Goal: Answer question/provide support: Share knowledge or assist other users

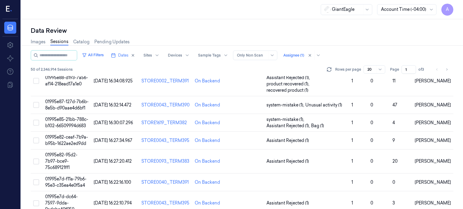
scroll to position [192, 0]
click at [71, 135] on span "01995e82-ceaf-7b9a-b95b-1622ae2ed9dd" at bounding box center [66, 141] width 43 height 12
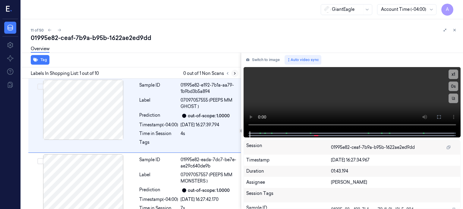
click at [234, 74] on icon at bounding box center [235, 73] width 4 height 4
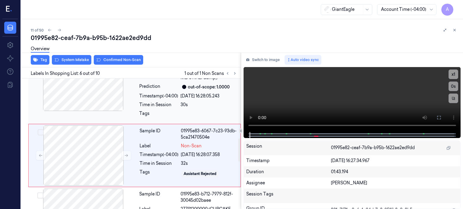
scroll to position [339, 0]
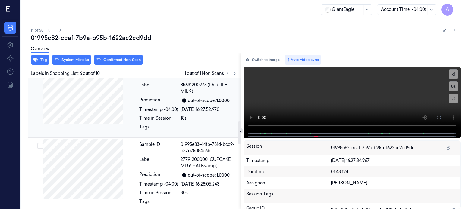
click at [91, 103] on div at bounding box center [83, 94] width 107 height 60
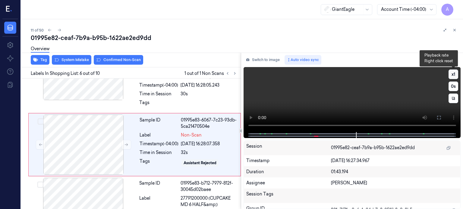
click at [450, 74] on button "x 1" at bounding box center [453, 75] width 10 height 10
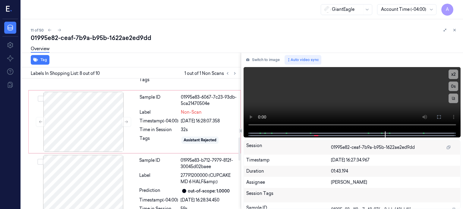
scroll to position [332, 0]
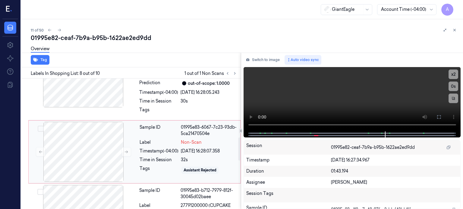
click at [145, 160] on div "Time in Session" at bounding box center [159, 160] width 39 height 6
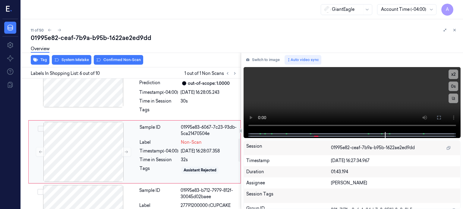
scroll to position [339, 0]
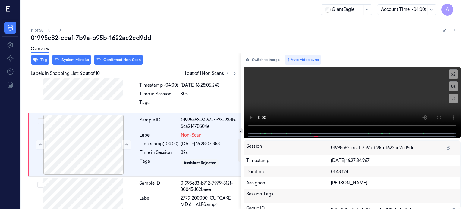
click at [113, 55] on div "Overview" at bounding box center [244, 49] width 427 height 15
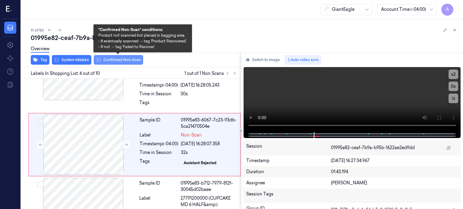
click at [117, 60] on button "Confirmed Non-Scan" at bounding box center [118, 60] width 49 height 10
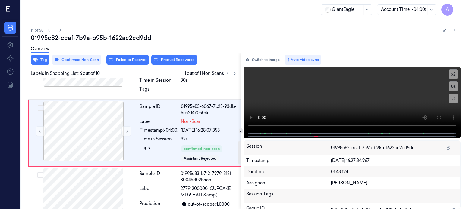
scroll to position [352, 0]
click at [170, 60] on button "Product Recovered" at bounding box center [174, 60] width 46 height 10
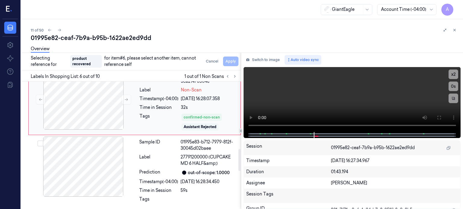
scroll to position [392, 0]
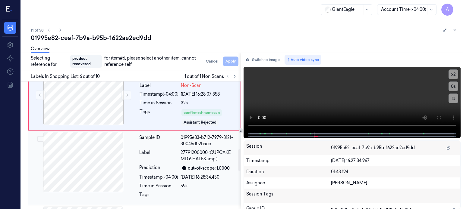
click at [184, 166] on icon at bounding box center [184, 168] width 4 height 4
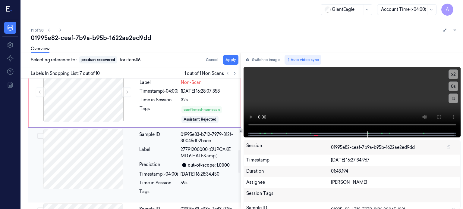
scroll to position [411, 0]
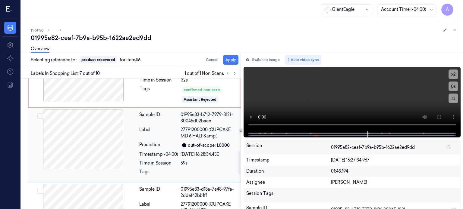
click at [40, 115] on button "Select row" at bounding box center [40, 116] width 6 height 6
click at [233, 60] on button "Apply" at bounding box center [230, 60] width 15 height 10
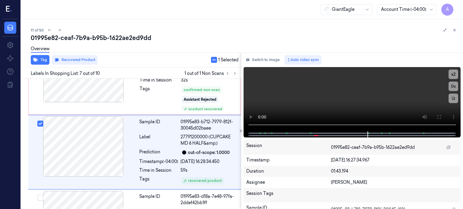
scroll to position [419, 0]
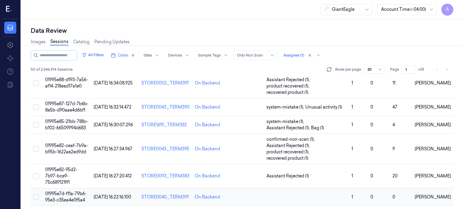
scroll to position [201, 0]
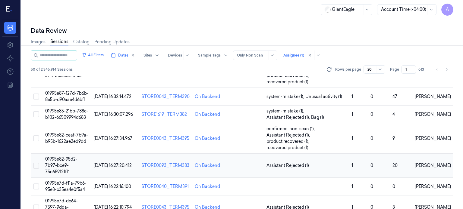
click at [77, 157] on span "01995e82-95d2-7b97-bce9-75c689121ff1" at bounding box center [61, 166] width 32 height 18
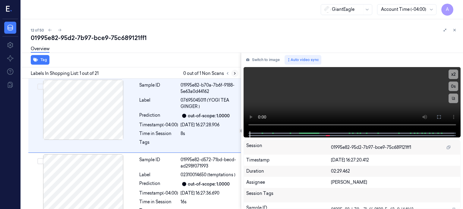
click at [234, 74] on icon at bounding box center [234, 74] width 1 height 2
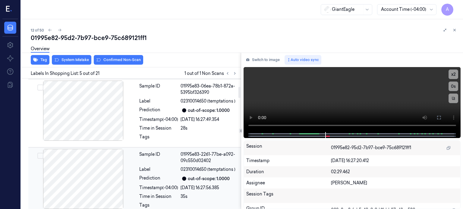
scroll to position [94, 0]
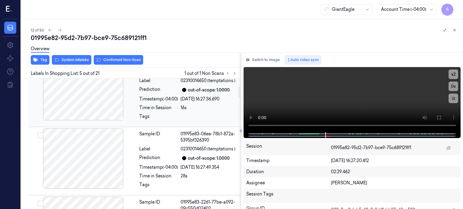
click at [87, 100] on div at bounding box center [83, 90] width 107 height 60
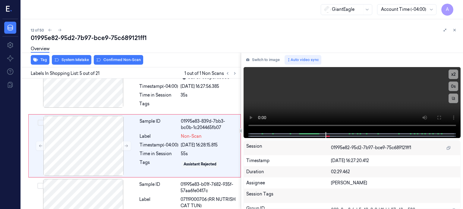
scroll to position [245, 0]
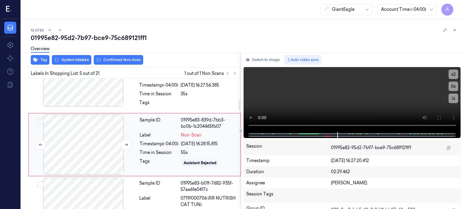
click at [90, 156] on div at bounding box center [83, 145] width 107 height 60
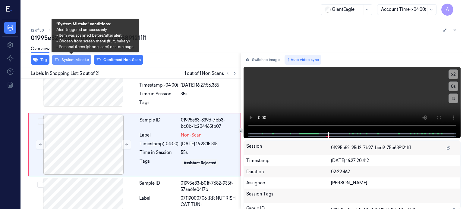
click at [66, 61] on button "System Mistake" at bounding box center [71, 60] width 39 height 10
click at [71, 58] on button "System Mistake" at bounding box center [71, 60] width 39 height 10
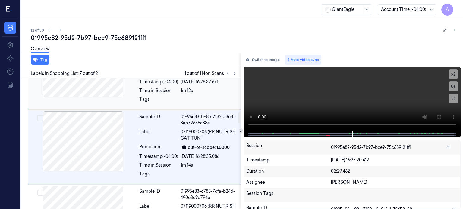
scroll to position [392, 0]
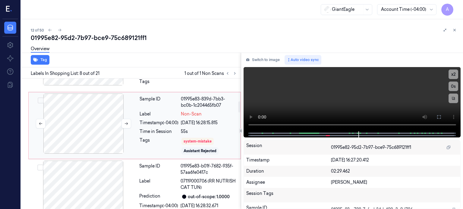
click at [93, 131] on div at bounding box center [83, 124] width 107 height 60
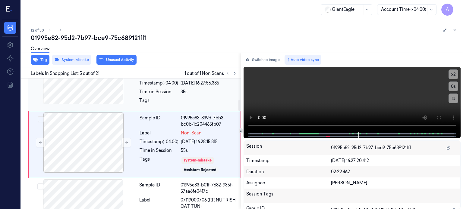
scroll to position [247, 0]
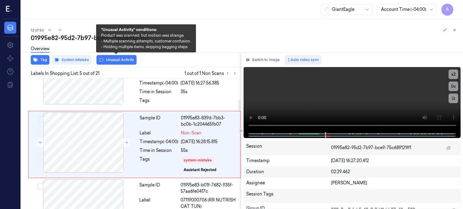
click at [116, 59] on button "Unusual Activity" at bounding box center [116, 60] width 40 height 10
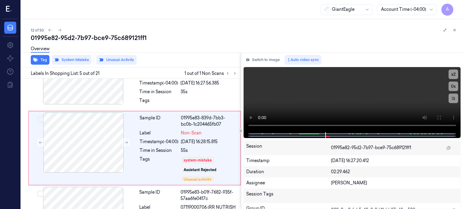
scroll to position [251, 0]
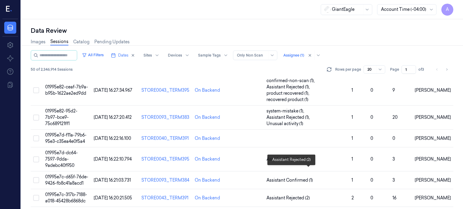
scroll to position [233, 0]
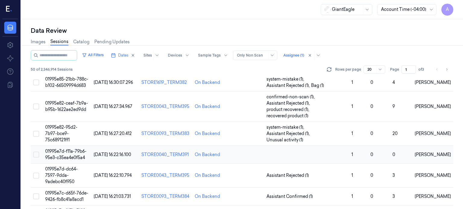
click at [71, 149] on span "01995e7d-f11a-79b6-95e3-c35ea4e0f5a4" at bounding box center [65, 155] width 41 height 12
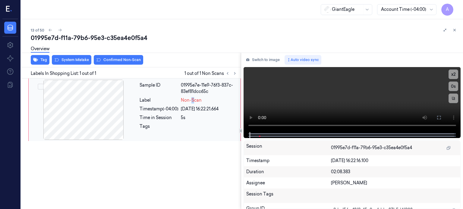
click at [192, 99] on span "Non-Scan" at bounding box center [191, 100] width 21 height 6
click at [168, 143] on div "Sample ID 01995e7e-11e9-76f3-837c-83ef81dcc65c Label Non-Scan Timestamp (-04:00…" at bounding box center [130, 111] width 222 height 65
click at [93, 115] on div at bounding box center [83, 110] width 107 height 60
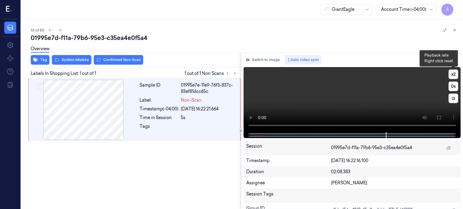
click at [451, 75] on button "x 2" at bounding box center [453, 75] width 10 height 10
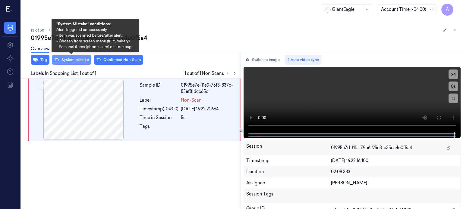
click at [67, 59] on button "System Mistake" at bounding box center [71, 60] width 39 height 10
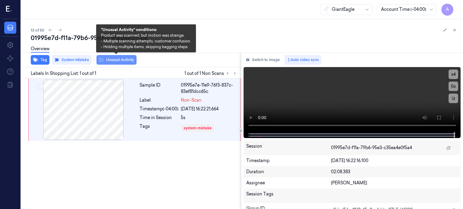
click at [113, 60] on button "Unusual Activity" at bounding box center [116, 60] width 40 height 10
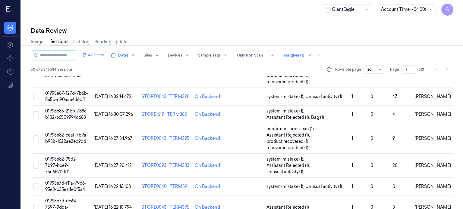
scroll to position [251, 0]
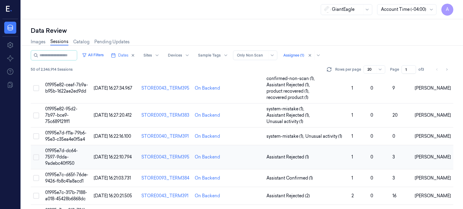
click at [68, 148] on span "01995e7d-dc64-7597-9dda-9adebc40f950" at bounding box center [61, 157] width 33 height 18
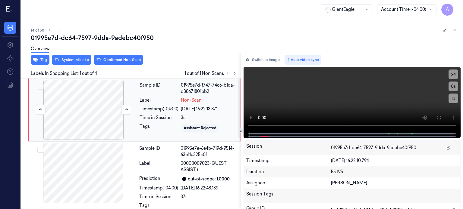
click at [90, 109] on div at bounding box center [83, 110] width 107 height 60
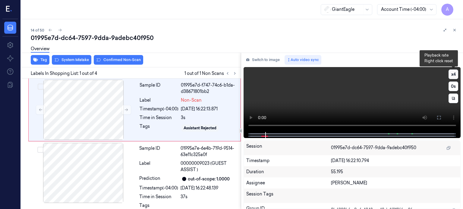
click at [452, 76] on button "x 4" at bounding box center [453, 75] width 10 height 10
click at [455, 72] on button "x 1" at bounding box center [453, 75] width 10 height 10
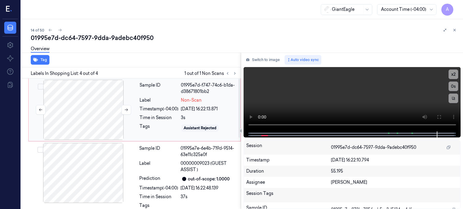
click at [121, 121] on div at bounding box center [83, 110] width 107 height 60
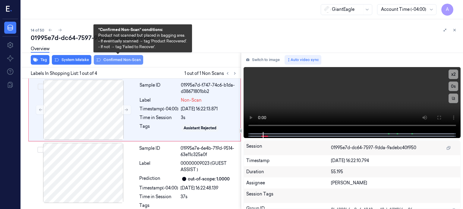
click at [112, 58] on button "Confirmed Non-Scan" at bounding box center [118, 60] width 49 height 10
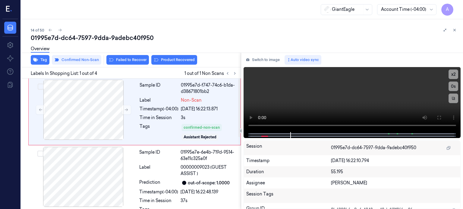
click at [179, 57] on div "Overview" at bounding box center [244, 49] width 427 height 15
click at [175, 60] on button "Product Recovered" at bounding box center [174, 60] width 46 height 10
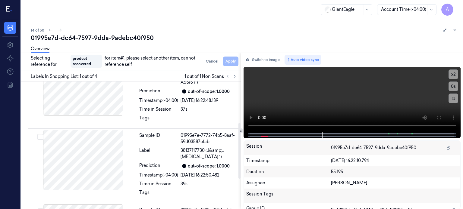
scroll to position [99, 0]
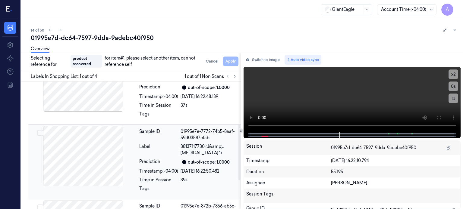
click at [200, 176] on div "Sample ID 01995e7e-7772-74b5-8aaf-59d03587cfab Label 38137117730 (J&amp;J BABY …" at bounding box center [188, 162] width 103 height 72
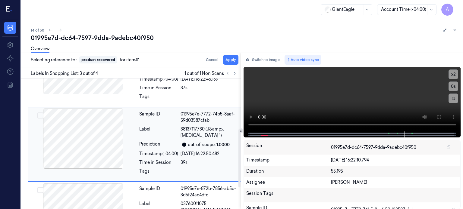
click at [42, 115] on button "Select row" at bounding box center [40, 116] width 6 height 6
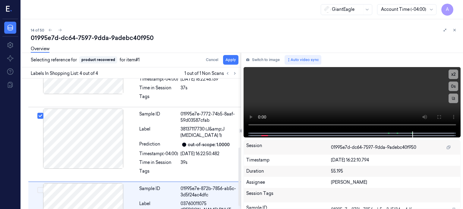
scroll to position [162, 0]
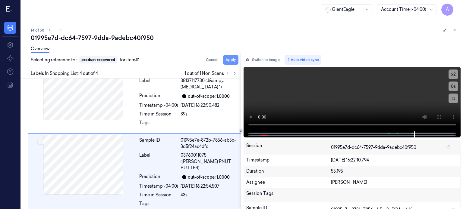
click at [230, 61] on button "Apply" at bounding box center [230, 60] width 15 height 10
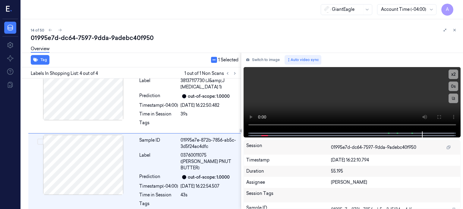
scroll to position [169, 0]
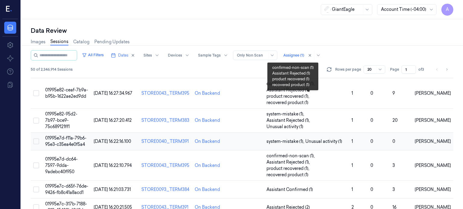
scroll to position [295, 0]
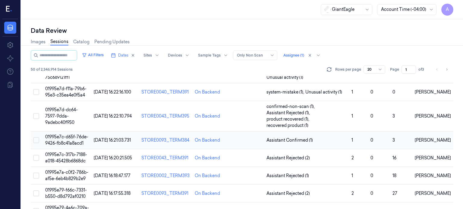
click at [66, 134] on span "01995e7c-d65f-76de-9426-fb8c41a8acd1" at bounding box center [66, 140] width 43 height 12
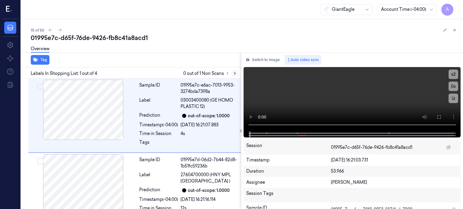
click at [234, 74] on icon at bounding box center [234, 74] width 1 height 2
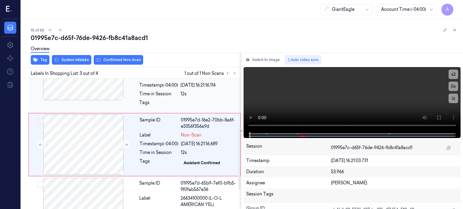
scroll to position [115, 0]
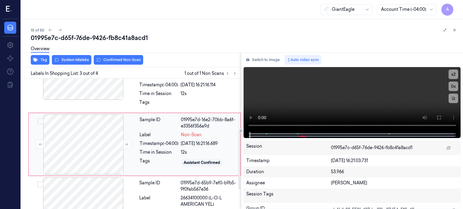
click at [146, 148] on div "Sample ID 01995e7d-16e2-70bb-8a6f-e3356f356a9d Label Non-Scan Timestamp (-04:00…" at bounding box center [188, 145] width 102 height 60
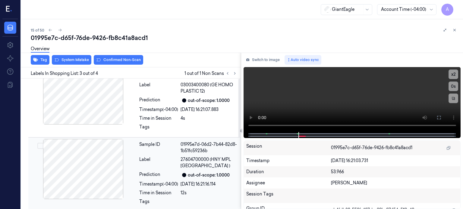
scroll to position [0, 0]
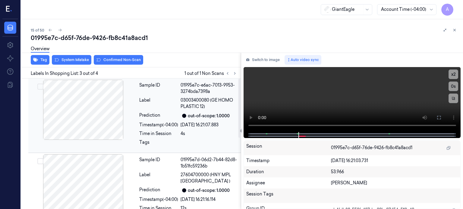
click at [94, 107] on div at bounding box center [83, 110] width 107 height 60
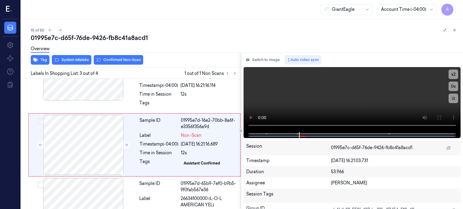
scroll to position [115, 0]
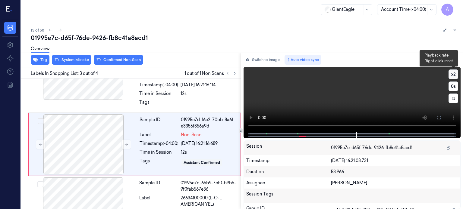
click at [453, 73] on button "x 2" at bounding box center [453, 75] width 10 height 10
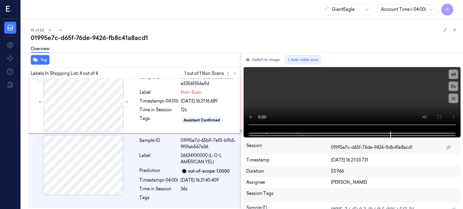
scroll to position [158, 0]
click at [101, 103] on div at bounding box center [83, 101] width 107 height 60
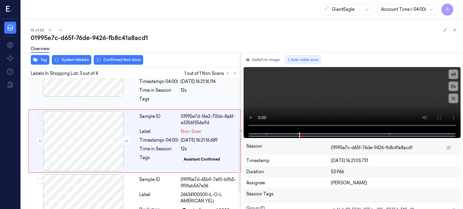
scroll to position [115, 0]
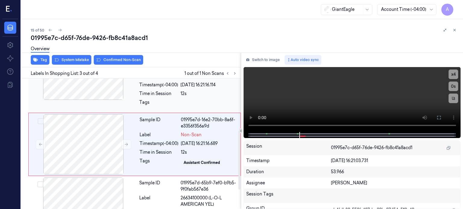
drag, startPoint x: 99, startPoint y: 141, endPoint x: 82, endPoint y: 103, distance: 41.8
click at [99, 139] on div at bounding box center [83, 145] width 107 height 60
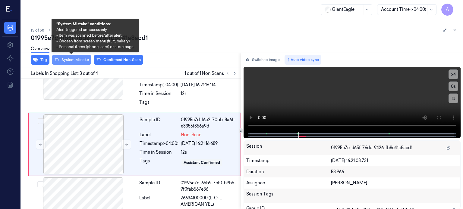
click at [74, 59] on button "System Mistake" at bounding box center [71, 60] width 39 height 10
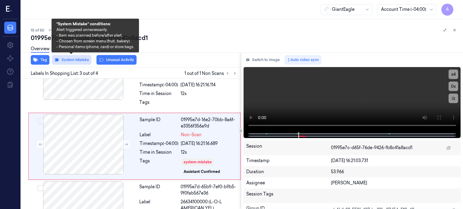
scroll to position [117, 0]
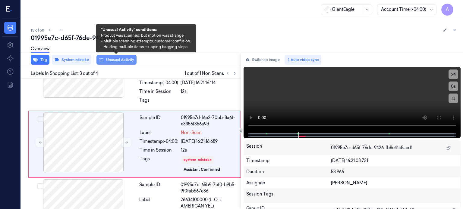
click at [116, 60] on button "Unusual Activity" at bounding box center [116, 60] width 40 height 10
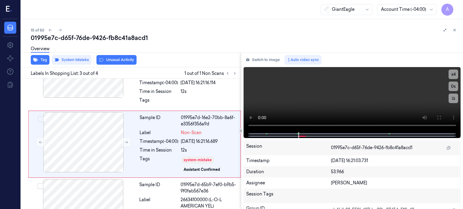
scroll to position [121, 0]
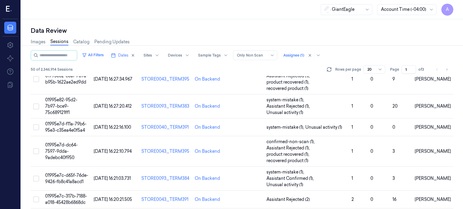
scroll to position [301, 0]
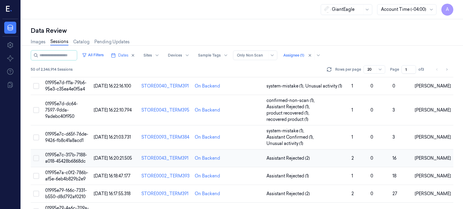
click at [80, 153] on span "01995e7c-317b-7188-a018-45428b6868dc" at bounding box center [66, 159] width 42 height 12
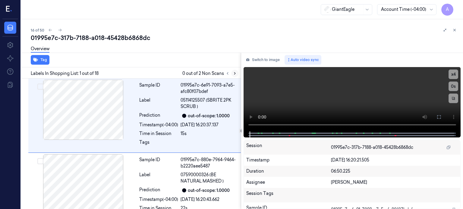
click at [234, 74] on icon at bounding box center [235, 73] width 4 height 4
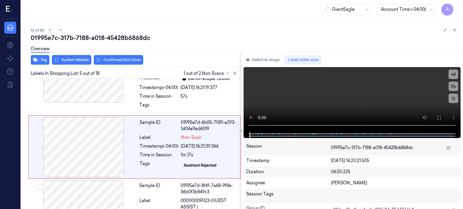
scroll to position [264, 0]
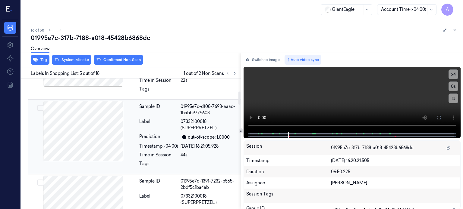
click at [82, 121] on div at bounding box center [83, 131] width 107 height 60
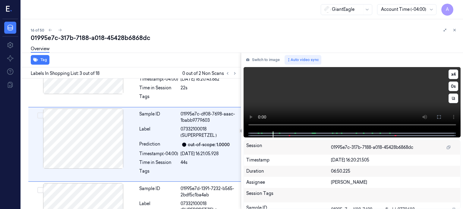
click at [458, 75] on video at bounding box center [352, 99] width 217 height 64
click at [452, 74] on button "x 4" at bounding box center [453, 75] width 10 height 10
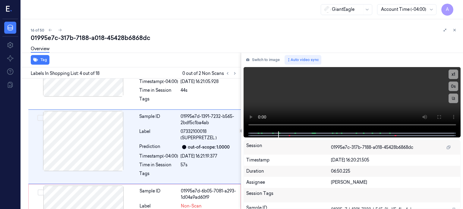
scroll to position [195, 0]
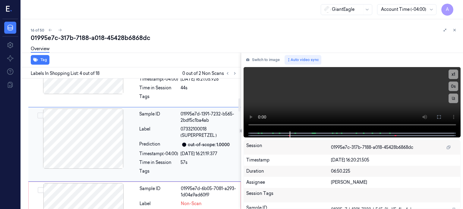
click at [97, 142] on div at bounding box center [83, 139] width 107 height 60
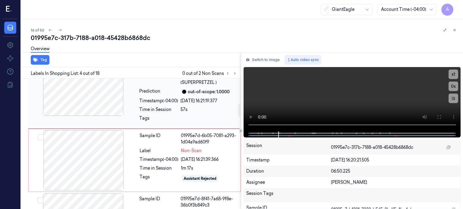
scroll to position [248, 0]
click at [86, 159] on div at bounding box center [83, 161] width 107 height 60
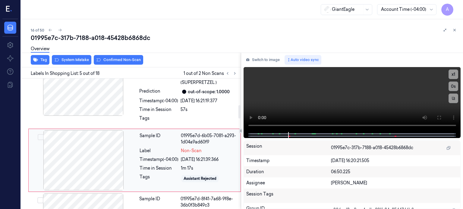
scroll to position [264, 0]
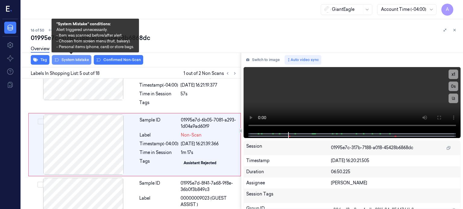
click at [70, 58] on button "System Mistake" at bounding box center [71, 60] width 39 height 10
click at [73, 59] on button "System Mistake" at bounding box center [71, 60] width 39 height 10
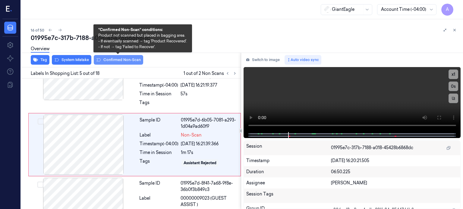
click at [122, 59] on button "Confirmed Non-Scan" at bounding box center [118, 60] width 49 height 10
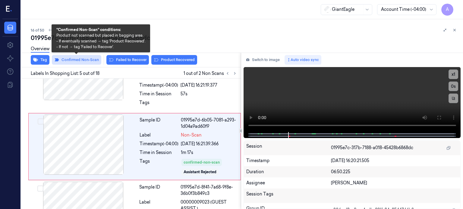
scroll to position [266, 0]
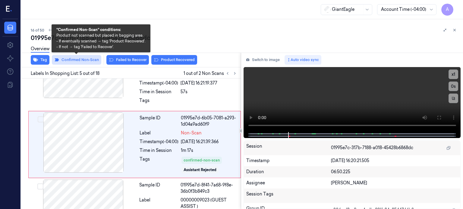
click at [81, 61] on button "Confirmed Non-Scan" at bounding box center [76, 60] width 49 height 10
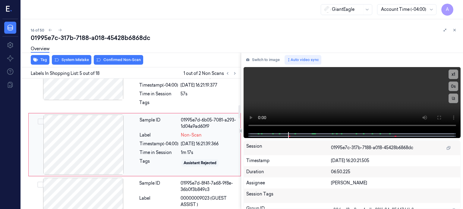
click at [95, 153] on div at bounding box center [83, 145] width 107 height 60
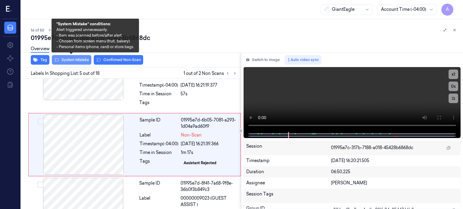
click at [74, 60] on button "System Mistake" at bounding box center [71, 60] width 39 height 10
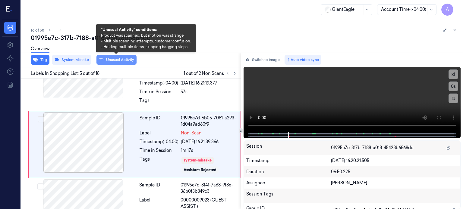
click at [113, 61] on button "Unusual Activity" at bounding box center [116, 60] width 40 height 10
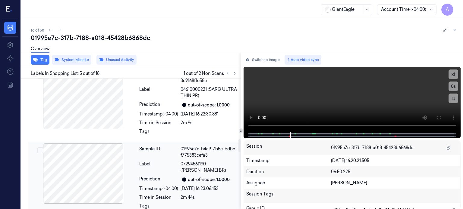
scroll to position [609, 0]
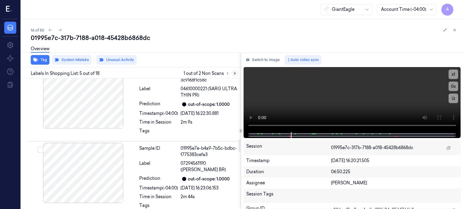
click at [235, 73] on icon at bounding box center [235, 73] width 4 height 4
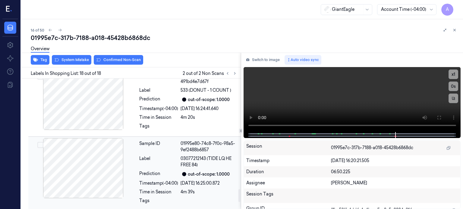
scroll to position [1113, 0]
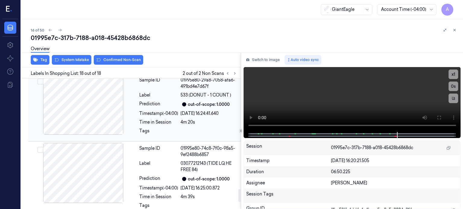
click at [86, 112] on div at bounding box center [83, 105] width 107 height 60
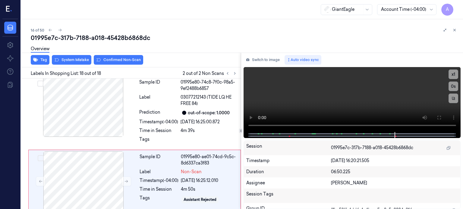
scroll to position [1183, 0]
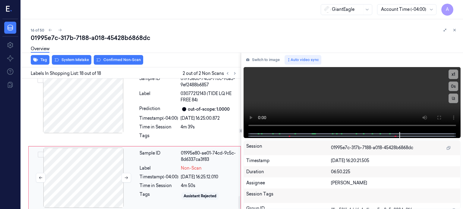
click at [90, 180] on div at bounding box center [83, 178] width 107 height 60
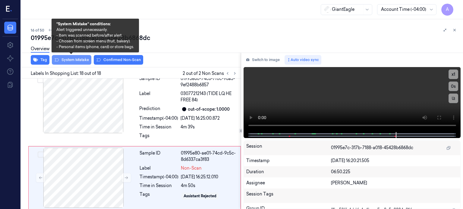
click at [74, 61] on button "System Mistake" at bounding box center [71, 60] width 39 height 10
click at [77, 60] on button "System Mistake" at bounding box center [71, 60] width 39 height 10
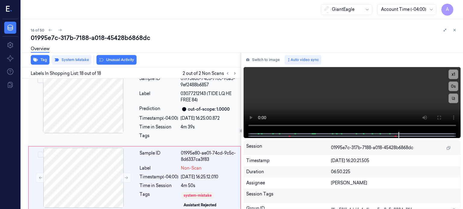
scroll to position [1187, 0]
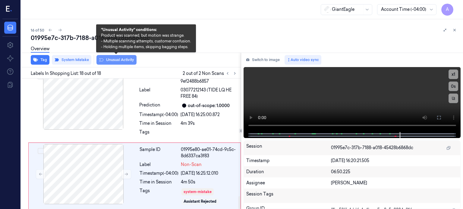
click at [110, 59] on button "Unusual Activity" at bounding box center [116, 60] width 40 height 10
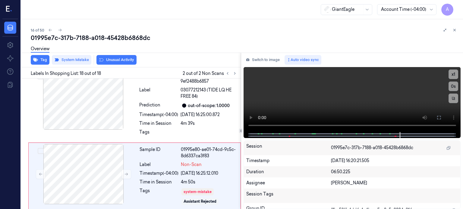
scroll to position [1194, 0]
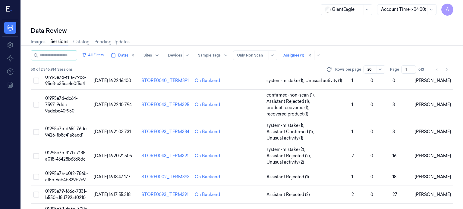
scroll to position [308, 0]
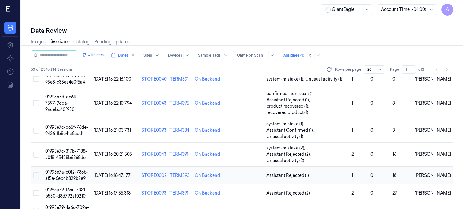
click at [64, 170] on span "01995e7a-c0f2-786b-af5e-6eb4b829b2e9" at bounding box center [66, 176] width 43 height 12
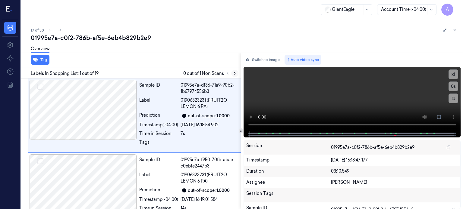
click at [235, 74] on icon at bounding box center [235, 73] width 4 height 4
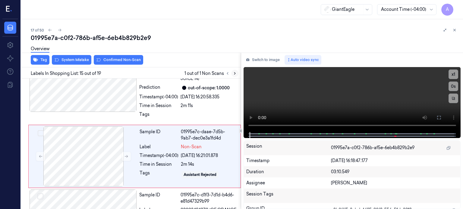
scroll to position [1010, 0]
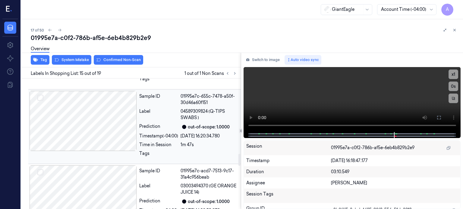
click at [81, 116] on div at bounding box center [83, 121] width 107 height 60
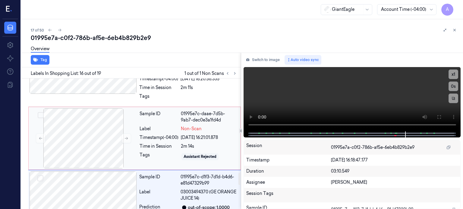
scroll to position [1018, 0]
click at [85, 131] on div at bounding box center [83, 138] width 107 height 60
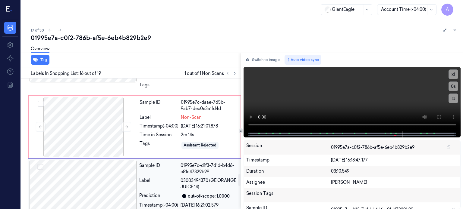
scroll to position [979, 0]
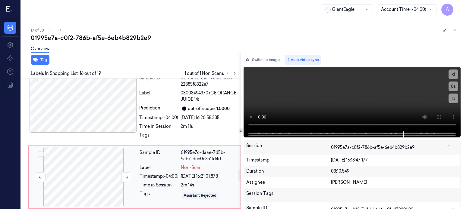
click at [83, 173] on div at bounding box center [83, 177] width 107 height 60
click at [83, 172] on div at bounding box center [83, 177] width 107 height 60
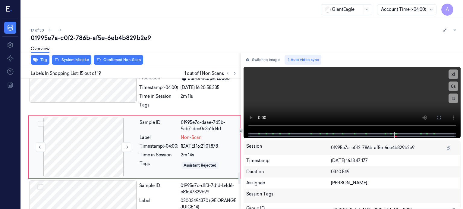
scroll to position [1010, 0]
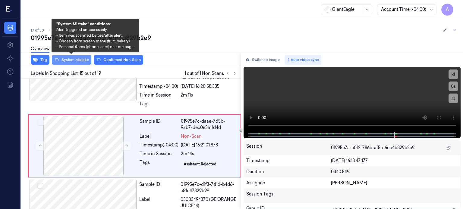
click at [75, 62] on button "System Mistake" at bounding box center [71, 60] width 39 height 10
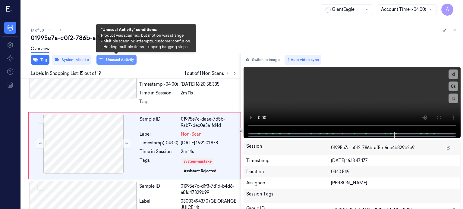
click at [122, 58] on button "Unusual Activity" at bounding box center [116, 60] width 40 height 10
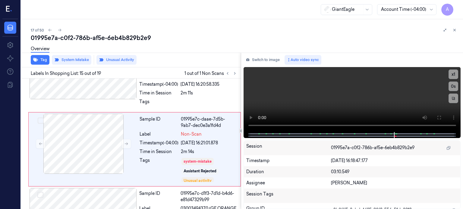
scroll to position [1016, 0]
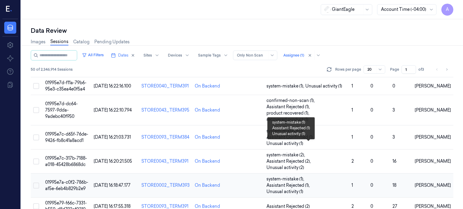
scroll to position [308, 0]
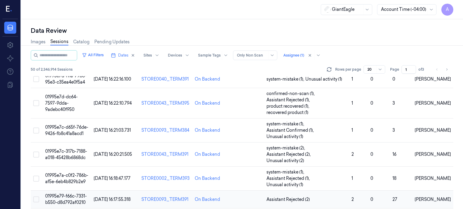
click at [76, 194] on span "01995e79-f66c-7331-b550-d8d792af0210" at bounding box center [66, 200] width 42 height 12
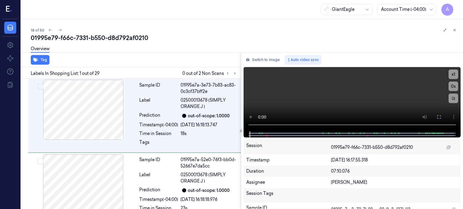
drag, startPoint x: 73, startPoint y: 2, endPoint x: 118, endPoint y: 8, distance: 45.7
click at [118, 8] on div "GiantEagle Account Time (-04:00) A" at bounding box center [242, 9] width 442 height 19
click at [234, 73] on icon at bounding box center [235, 73] width 4 height 4
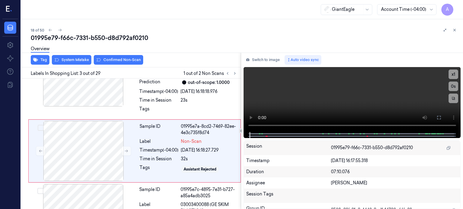
scroll to position [115, 0]
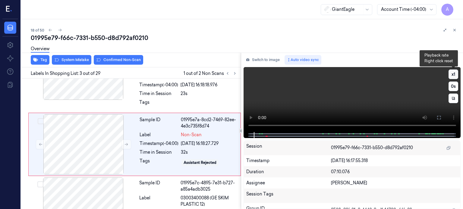
click at [454, 75] on button "x 1" at bounding box center [453, 75] width 10 height 10
click at [456, 79] on div "x 2 0 s" at bounding box center [453, 87] width 10 height 34
click at [455, 76] on button "x 2" at bounding box center [453, 75] width 10 height 10
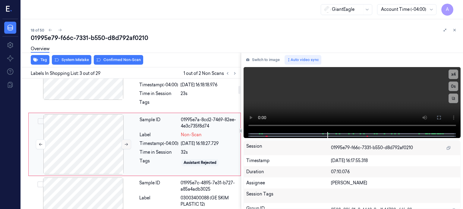
click at [122, 144] on button at bounding box center [126, 145] width 10 height 10
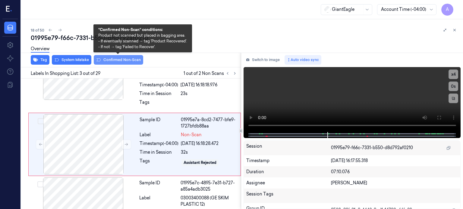
click at [107, 60] on button "Confirmed Non-Scan" at bounding box center [118, 60] width 49 height 10
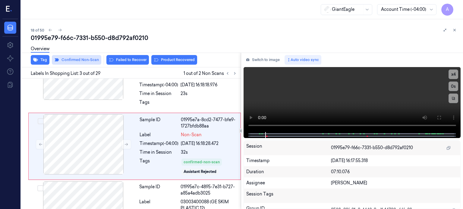
scroll to position [117, 0]
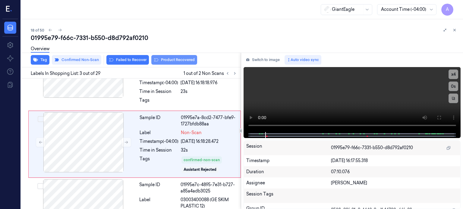
click at [185, 59] on button "Product Recovered" at bounding box center [174, 60] width 46 height 10
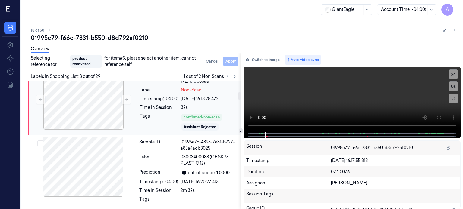
scroll to position [171, 0]
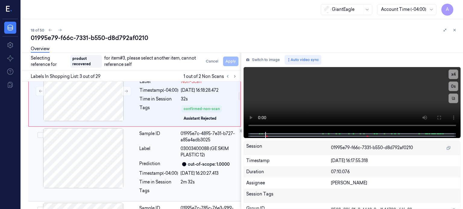
click at [213, 150] on span "03003400088 (GE SKIM PLASTIC 12)" at bounding box center [209, 152] width 57 height 13
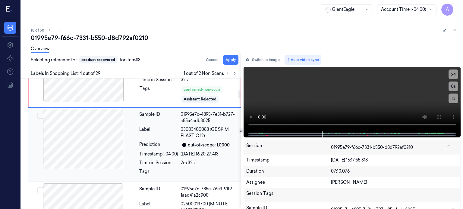
click at [39, 117] on button "Select row" at bounding box center [40, 116] width 6 height 6
click at [232, 60] on button "Apply" at bounding box center [230, 60] width 15 height 10
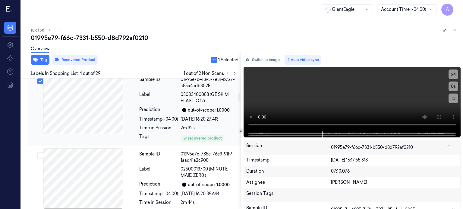
scroll to position [230, 0]
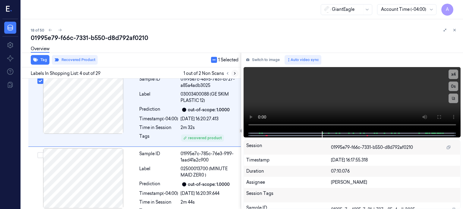
click at [233, 76] on button at bounding box center [234, 73] width 7 height 7
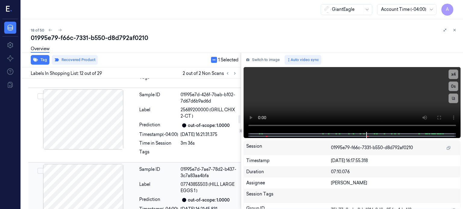
click at [72, 176] on div at bounding box center [83, 194] width 107 height 60
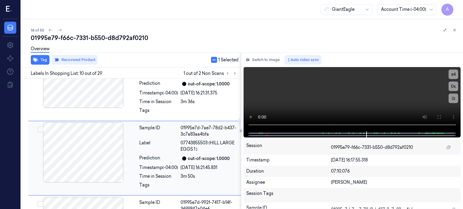
scroll to position [643, 0]
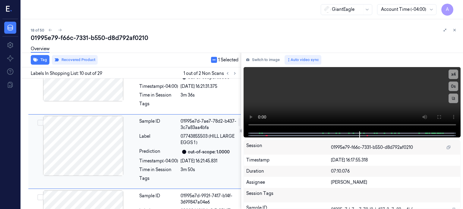
click at [80, 137] on div at bounding box center [83, 146] width 107 height 60
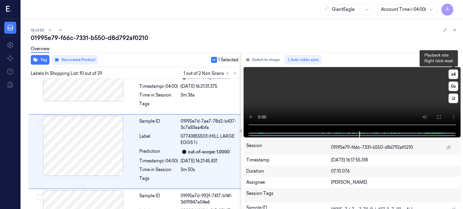
click at [453, 77] on button "x 4" at bounding box center [453, 75] width 10 height 10
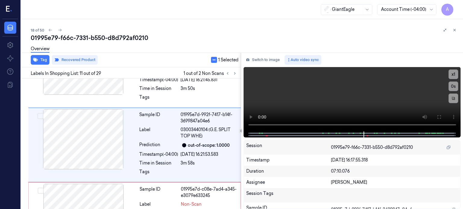
scroll to position [717, 0]
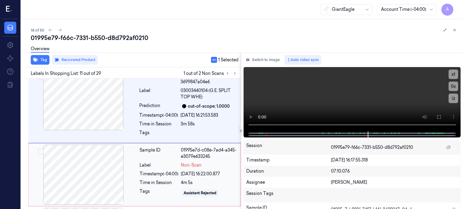
click at [98, 153] on div at bounding box center [83, 175] width 107 height 60
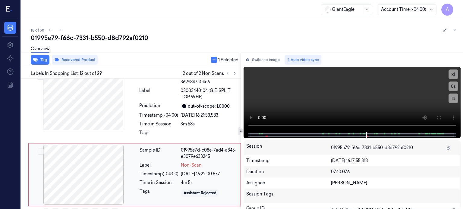
scroll to position [786, 0]
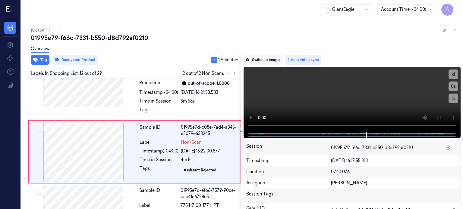
click at [266, 57] on button "Switch to image" at bounding box center [263, 60] width 39 height 10
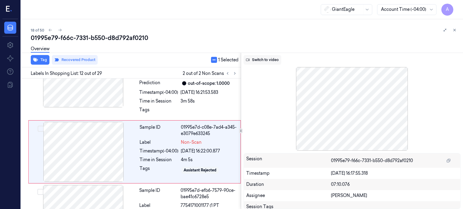
click at [268, 59] on button "Switch to video" at bounding box center [263, 60] width 38 height 10
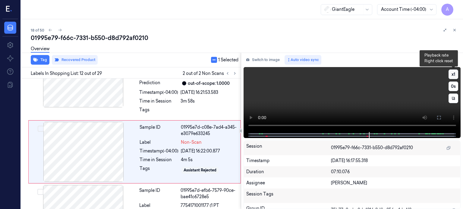
click at [451, 73] on button "x 1" at bounding box center [453, 75] width 10 height 10
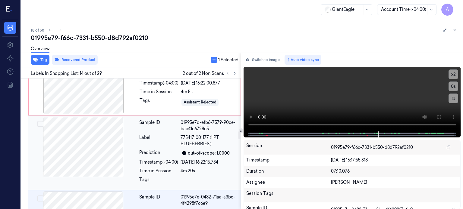
scroll to position [791, 0]
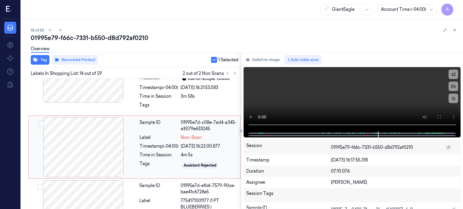
click at [102, 135] on div at bounding box center [83, 147] width 107 height 60
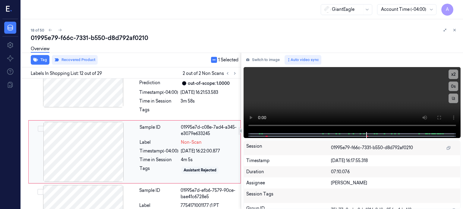
click at [99, 140] on div at bounding box center [83, 152] width 107 height 60
click at [100, 141] on div at bounding box center [83, 152] width 107 height 60
click at [144, 148] on div "Timestamp (-04:00)" at bounding box center [159, 151] width 39 height 6
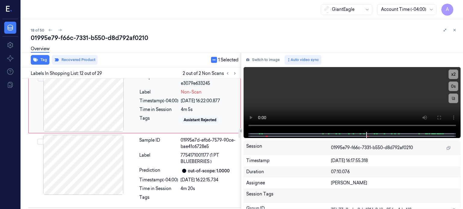
click at [101, 98] on div at bounding box center [83, 102] width 107 height 60
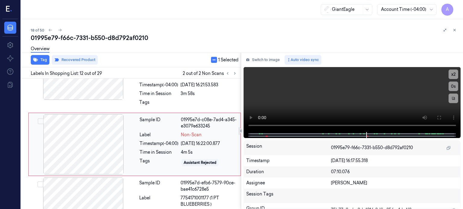
scroll to position [786, 0]
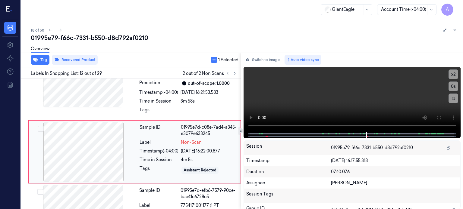
click at [83, 136] on div at bounding box center [83, 152] width 107 height 60
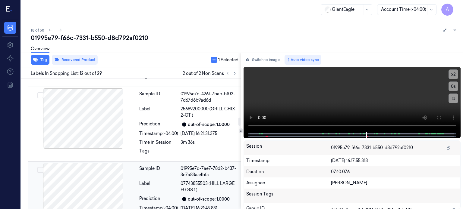
scroll to position [585, 0]
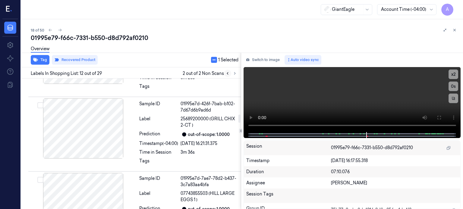
click at [227, 76] on button at bounding box center [227, 73] width 7 height 7
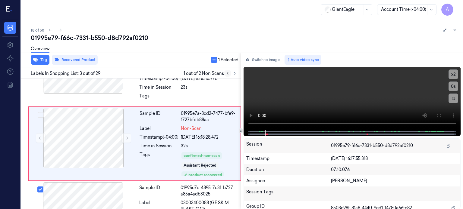
scroll to position [121, 0]
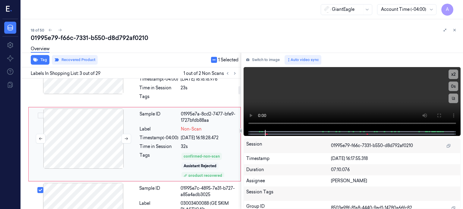
click at [95, 156] on div at bounding box center [83, 139] width 107 height 60
click at [235, 74] on icon at bounding box center [235, 73] width 4 height 4
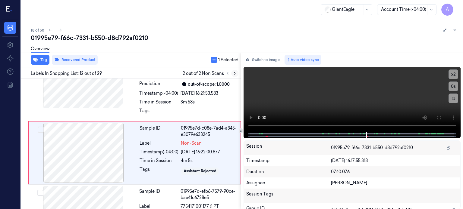
scroll to position [786, 0]
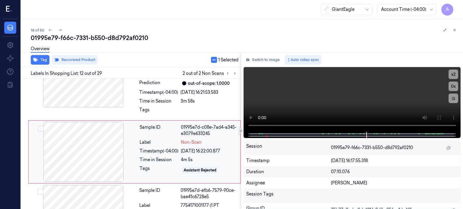
click at [85, 139] on div at bounding box center [83, 152] width 107 height 60
click at [43, 58] on button "Tag" at bounding box center [40, 60] width 19 height 10
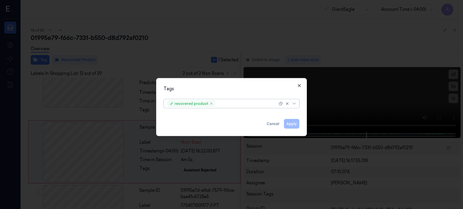
click at [300, 83] on icon "button" at bounding box center [299, 85] width 5 height 5
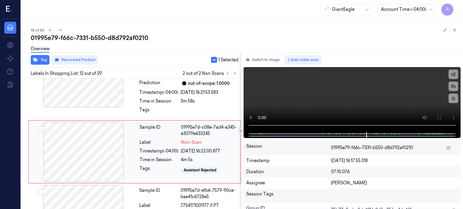
click at [80, 141] on div at bounding box center [83, 152] width 107 height 60
click at [203, 138] on div "Sample ID 01995e7d-c08e-7ad4-a345-e3079e633245 Label Non-Scan Timestamp (-04:00…" at bounding box center [188, 152] width 102 height 60
click at [194, 138] on div "Sample ID 01995e7d-c08e-7ad4-a345-e3079e633245 Label Non-Scan Timestamp (-04:00…" at bounding box center [188, 152] width 102 height 60
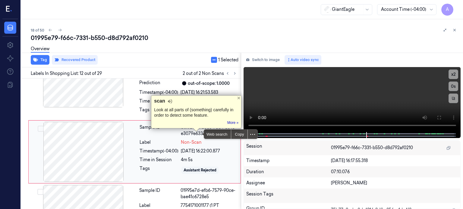
click at [171, 170] on div "Sample ID 01995e7d-c08e-7ad4-a345-e3079e633245 Label Non-Scan Timestamp (-04:00…" at bounding box center [188, 152] width 102 height 60
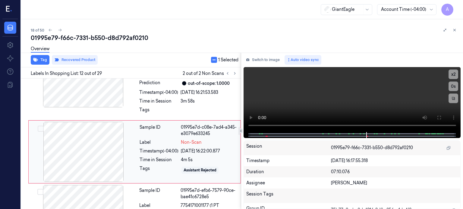
click at [101, 147] on div at bounding box center [83, 152] width 107 height 60
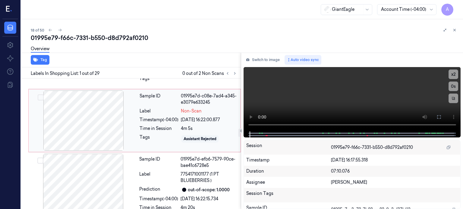
click at [105, 112] on div at bounding box center [83, 121] width 107 height 60
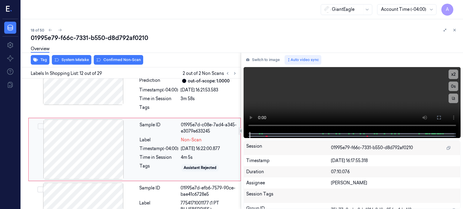
scroll to position [786, 0]
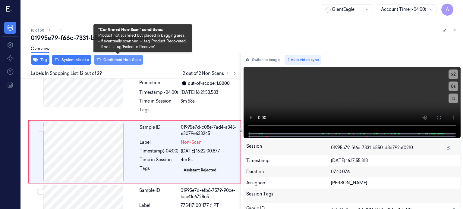
click at [127, 61] on button "Confirmed Non-Scan" at bounding box center [118, 60] width 49 height 10
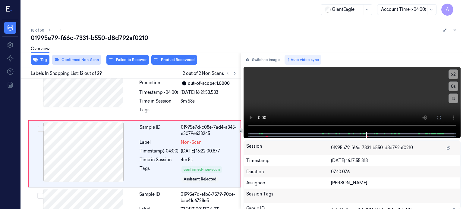
scroll to position [788, 0]
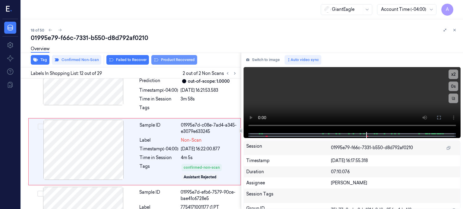
click at [177, 61] on button "Product Recovered" at bounding box center [174, 60] width 46 height 10
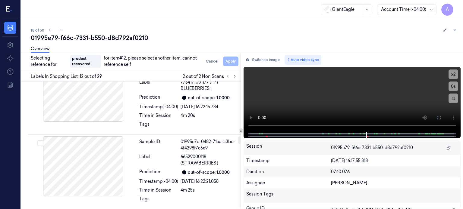
scroll to position [918, 0]
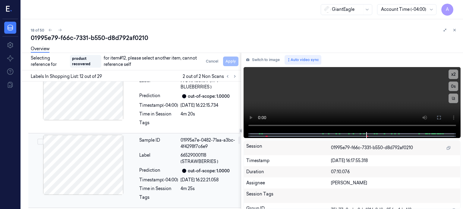
click at [182, 169] on icon at bounding box center [184, 171] width 4 height 4
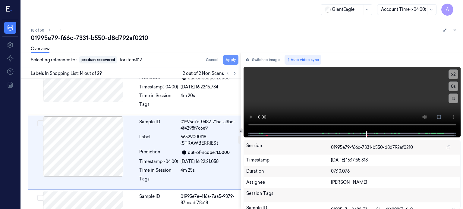
click at [227, 60] on button "Apply" at bounding box center [230, 60] width 15 height 10
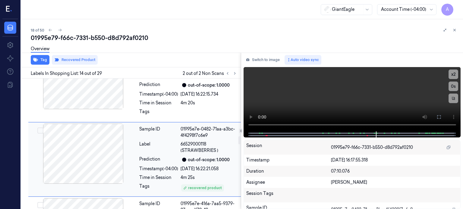
scroll to position [941, 0]
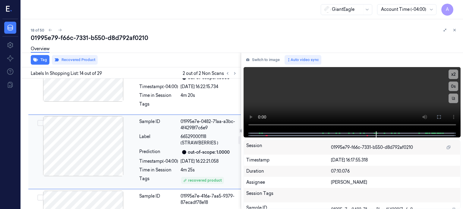
click at [39, 120] on button "Select row" at bounding box center [40, 123] width 6 height 6
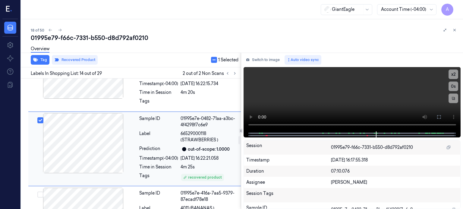
scroll to position [945, 0]
click at [203, 146] on div "out-of-scope: 1.0000" at bounding box center [209, 149] width 42 height 6
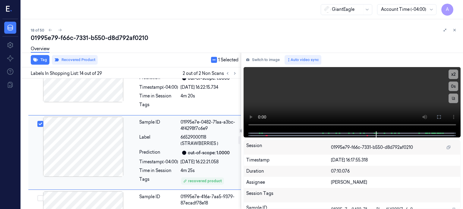
scroll to position [941, 0]
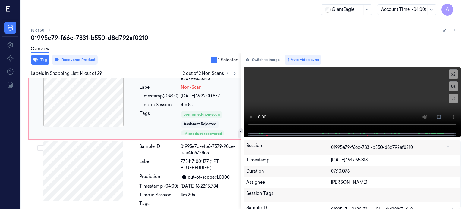
click at [172, 111] on div "Tags" at bounding box center [159, 123] width 39 height 25
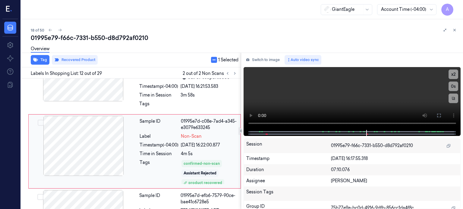
scroll to position [792, 0]
click at [75, 60] on button "Recovered Product" at bounding box center [75, 60] width 46 height 10
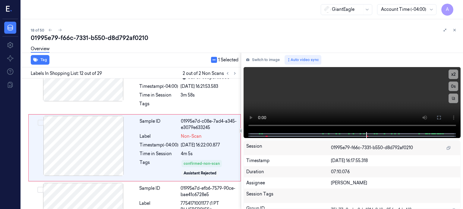
scroll to position [788, 0]
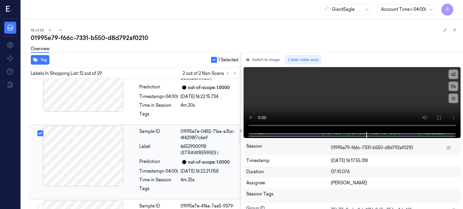
click at [156, 145] on div "Label" at bounding box center [158, 150] width 39 height 13
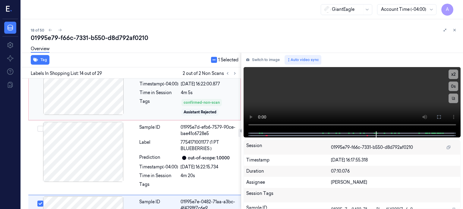
scroll to position [804, 0]
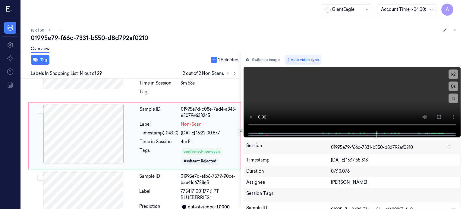
click at [98, 129] on div at bounding box center [83, 134] width 107 height 60
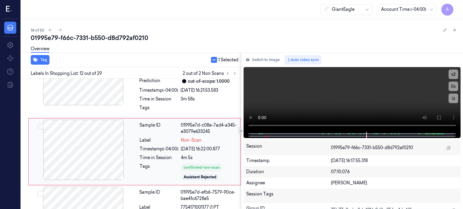
click at [86, 133] on div at bounding box center [83, 150] width 107 height 60
click at [209, 155] on div "4m 5s" at bounding box center [209, 158] width 56 height 6
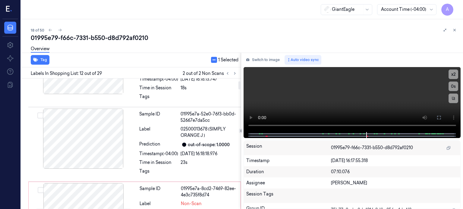
scroll to position [35, 0]
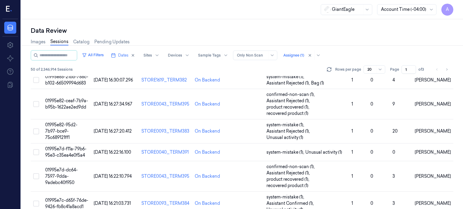
scroll to position [321, 0]
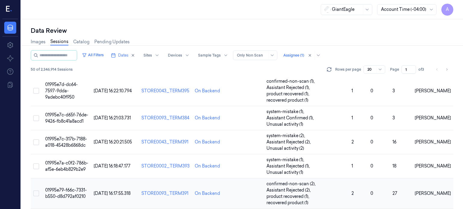
click at [68, 188] on span "01995e79-f66c-7331-b550-d8d792af0210" at bounding box center [66, 194] width 42 height 12
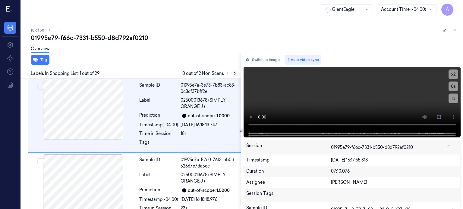
click at [234, 72] on icon at bounding box center [235, 73] width 4 height 4
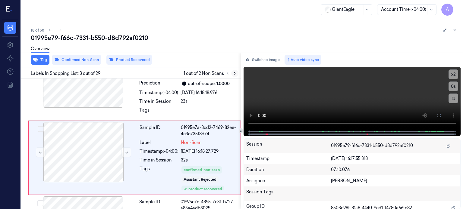
scroll to position [121, 0]
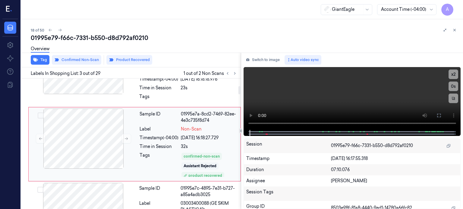
click at [142, 142] on div "Sample ID 01995e7a-8cd2-7469-82ee-4e3c735f8d74 Label Non-Scan Timestamp (-04:00…" at bounding box center [188, 144] width 102 height 71
click at [134, 61] on button "Product Recovered" at bounding box center [129, 60] width 46 height 10
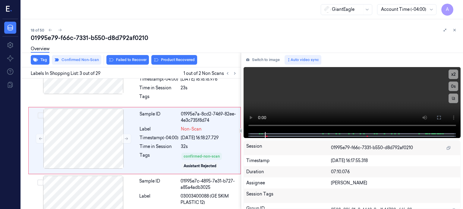
scroll to position [117, 0]
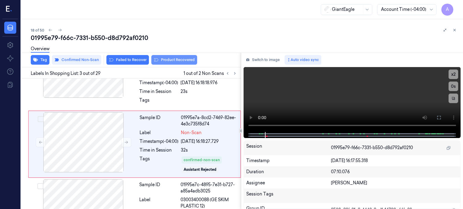
click at [182, 59] on button "Product Recovered" at bounding box center [174, 60] width 46 height 10
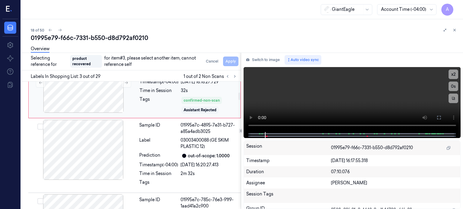
scroll to position [180, 0]
click at [178, 162] on div "Timestamp (-04:00)" at bounding box center [158, 165] width 39 height 6
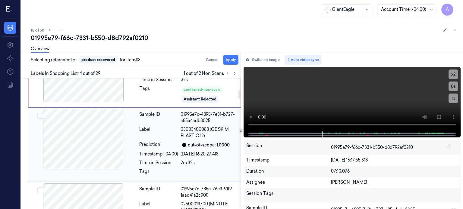
click at [40, 115] on button "Select row" at bounding box center [40, 116] width 6 height 6
click at [232, 59] on button "Apply" at bounding box center [230, 60] width 15 height 10
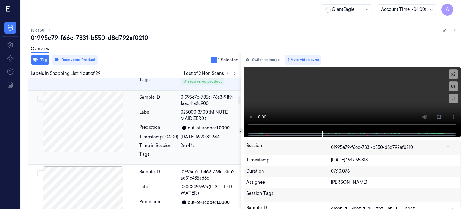
scroll to position [287, 0]
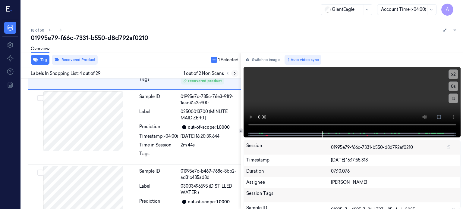
click at [235, 73] on icon at bounding box center [235, 73] width 4 height 4
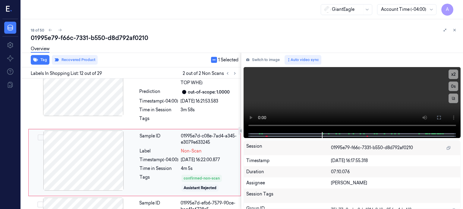
scroll to position [788, 0]
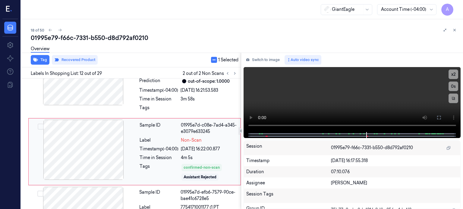
click at [107, 144] on div at bounding box center [83, 150] width 107 height 60
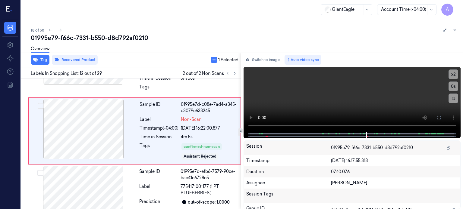
scroll to position [808, 0]
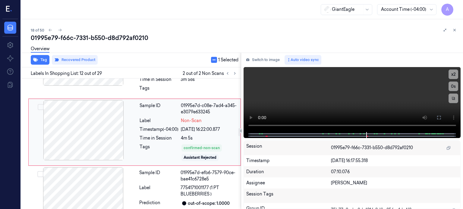
click at [160, 144] on div "Tags" at bounding box center [159, 153] width 39 height 18
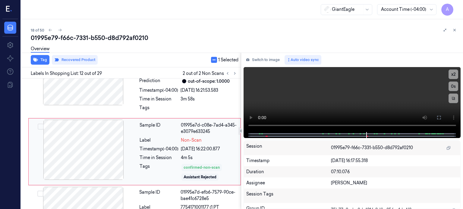
click at [196, 165] on div "confirmed-non-scan" at bounding box center [202, 167] width 36 height 5
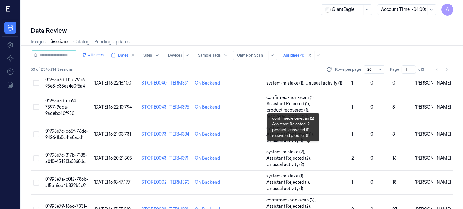
scroll to position [321, 0]
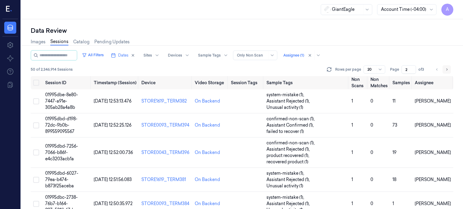
click at [446, 70] on icon "Go to next page" at bounding box center [447, 69] width 4 height 5
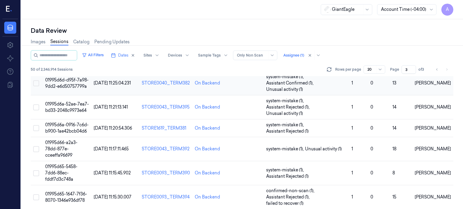
scroll to position [106, 0]
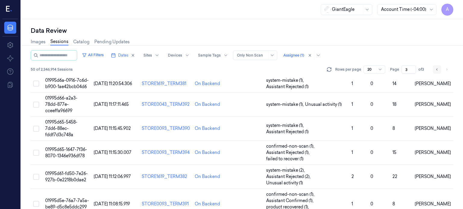
click at [437, 68] on icon "Go to previous page" at bounding box center [437, 69] width 4 height 5
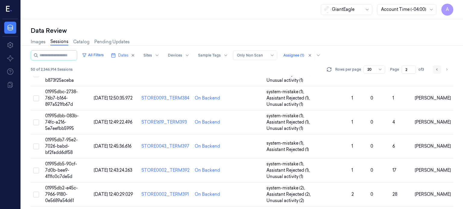
click at [437, 68] on icon "Go to previous page" at bounding box center [437, 69] width 4 height 5
type input "1"
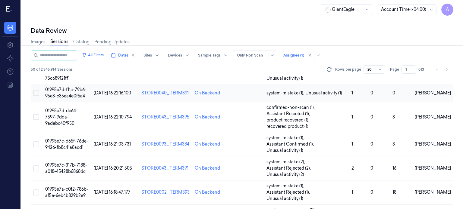
scroll to position [321, 0]
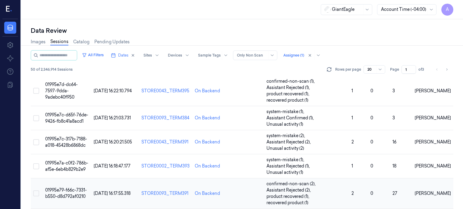
click at [63, 188] on span "01995e79-f66c-7331-b550-d8d792af0210" at bounding box center [66, 194] width 42 height 12
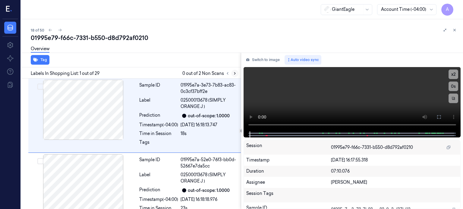
click at [234, 73] on icon at bounding box center [235, 73] width 4 height 4
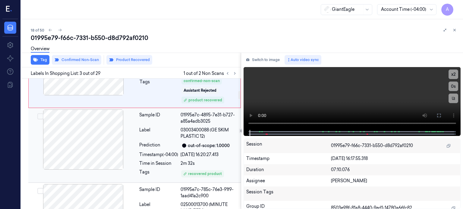
scroll to position [204, 0]
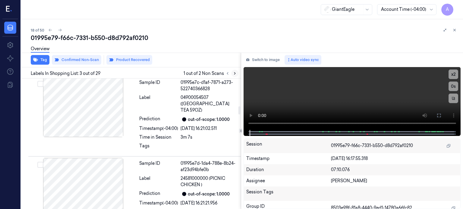
click at [235, 73] on icon at bounding box center [234, 74] width 1 height 2
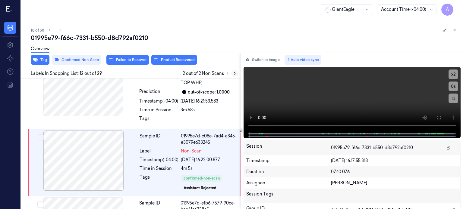
scroll to position [788, 0]
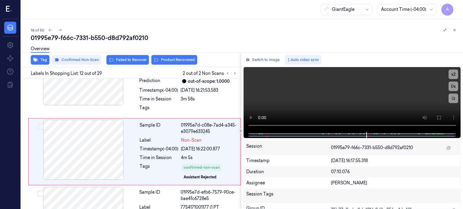
click at [173, 57] on div "Overview" at bounding box center [244, 49] width 427 height 15
click at [127, 149] on div at bounding box center [83, 150] width 107 height 60
click at [172, 62] on button "Product Recovered" at bounding box center [174, 60] width 46 height 10
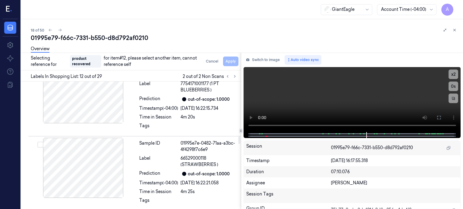
scroll to position [916, 0]
click at [194, 155] on span "66529000118 (STRAWBERRIES )" at bounding box center [209, 161] width 57 height 13
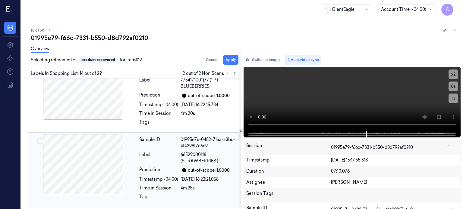
scroll to position [933, 0]
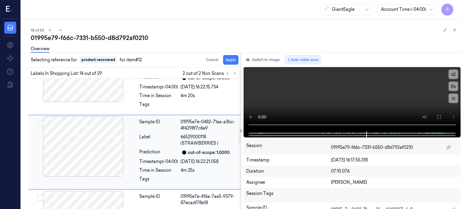
click at [39, 121] on button "Select row" at bounding box center [40, 124] width 6 height 6
click at [229, 61] on button "Apply" at bounding box center [230, 60] width 15 height 10
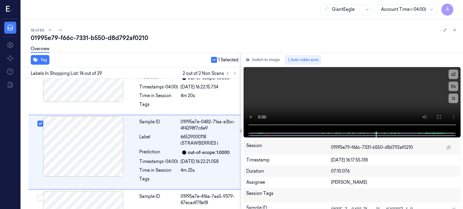
scroll to position [941, 0]
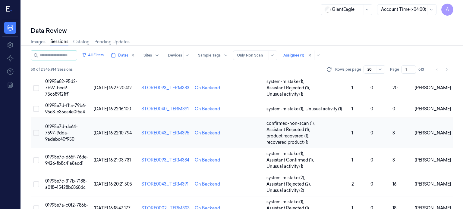
scroll to position [321, 0]
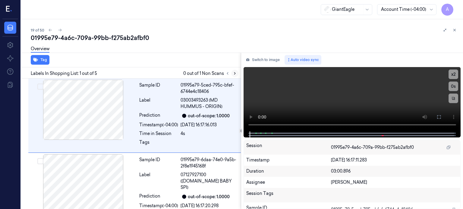
click at [236, 74] on icon at bounding box center [235, 73] width 4 height 4
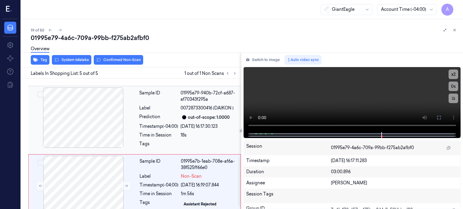
scroll to position [226, 0]
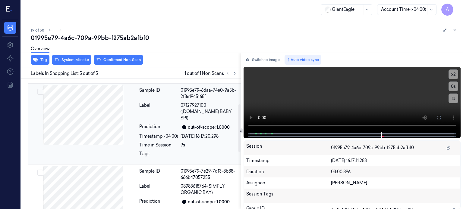
click at [89, 111] on div at bounding box center [83, 115] width 107 height 60
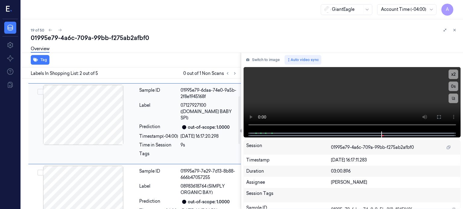
scroll to position [46, 0]
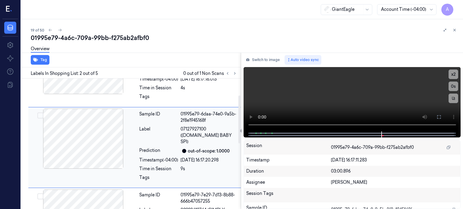
click at [88, 131] on div at bounding box center [83, 139] width 107 height 60
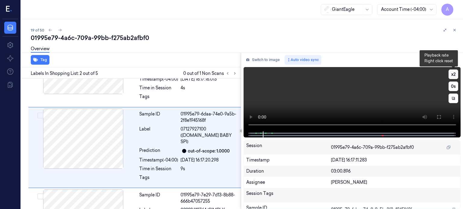
click at [451, 76] on button "x 2" at bounding box center [453, 75] width 10 height 10
click at [451, 76] on button "x 4" at bounding box center [453, 75] width 10 height 10
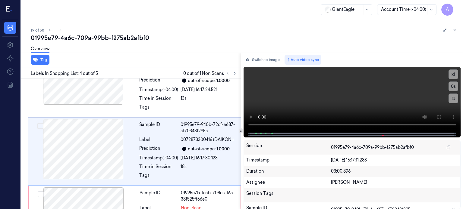
scroll to position [192, 0]
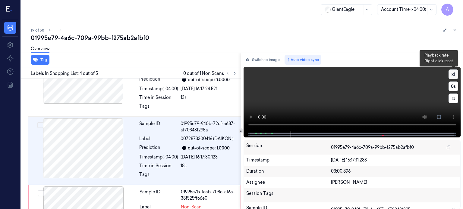
click at [455, 74] on button "x 1" at bounding box center [453, 75] width 10 height 10
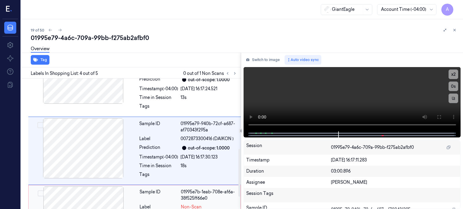
scroll to position [226, 0]
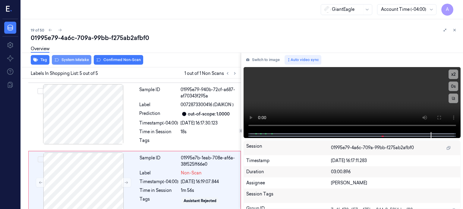
click at [67, 60] on button "System Mistake" at bounding box center [71, 60] width 39 height 10
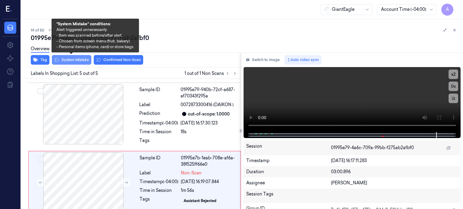
click at [77, 60] on button "System Mistake" at bounding box center [71, 60] width 39 height 10
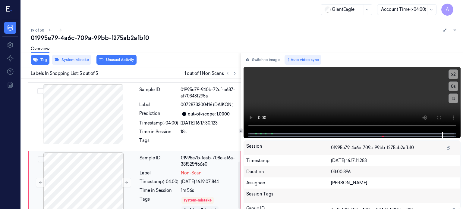
scroll to position [230, 0]
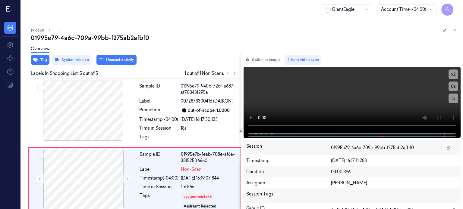
click at [115, 57] on div "Overview" at bounding box center [244, 49] width 427 height 15
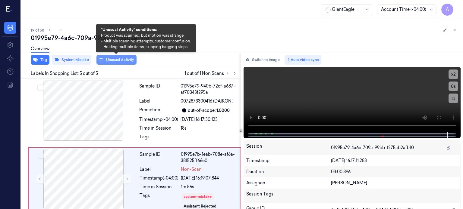
click at [116, 59] on button "Unusual Activity" at bounding box center [116, 60] width 40 height 10
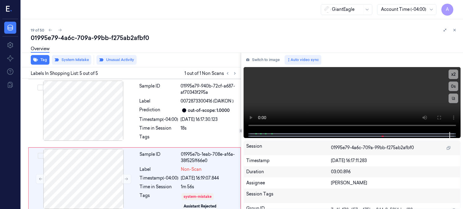
scroll to position [237, 0]
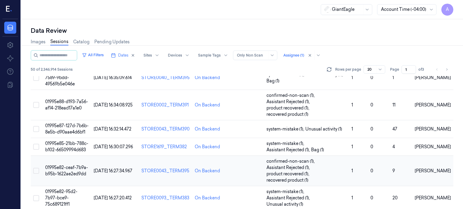
scroll to position [321, 0]
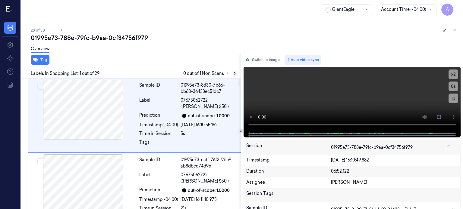
click at [232, 73] on button at bounding box center [234, 73] width 7 height 7
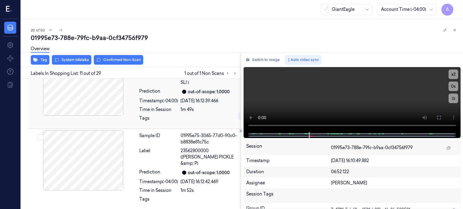
click at [95, 95] on div at bounding box center [83, 86] width 107 height 60
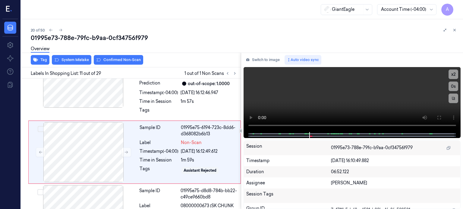
scroll to position [712, 0]
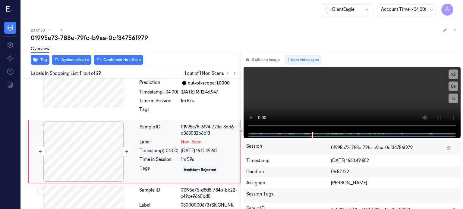
click at [111, 146] on div at bounding box center [83, 152] width 107 height 60
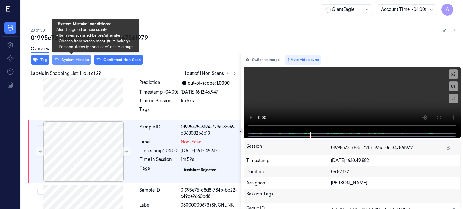
click at [77, 60] on button "System Mistake" at bounding box center [71, 60] width 39 height 10
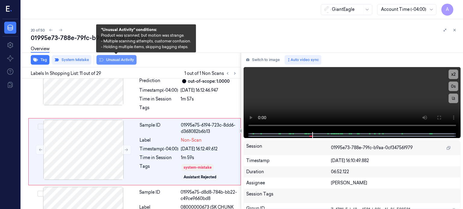
click at [113, 59] on button "Unusual Activity" at bounding box center [116, 60] width 40 height 10
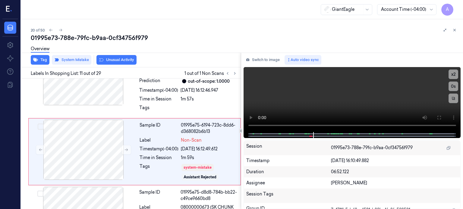
scroll to position [717, 0]
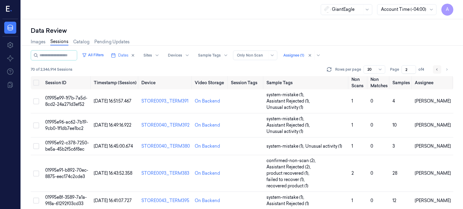
click at [437, 70] on icon "Go to previous page" at bounding box center [437, 69] width 4 height 5
type input "1"
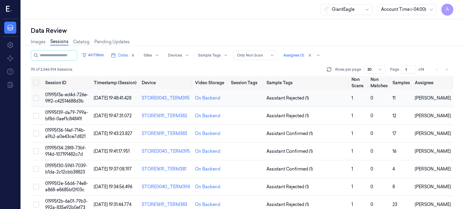
click at [74, 96] on span "01995f3a-ed4d-726e-9ff2-c42514688d3b" at bounding box center [66, 98] width 43 height 12
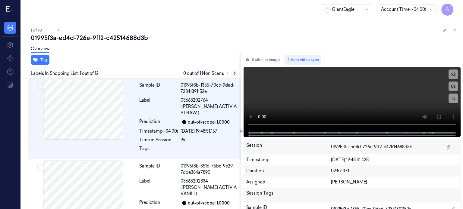
click at [235, 75] on icon at bounding box center [235, 73] width 4 height 4
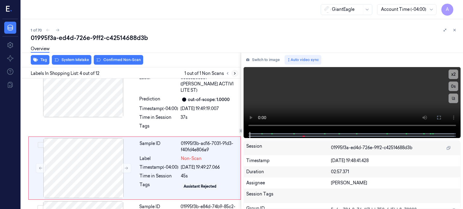
scroll to position [190, 0]
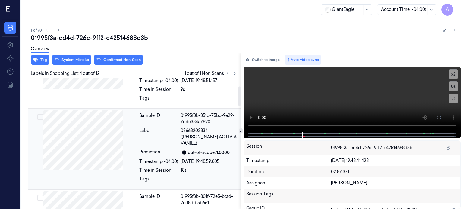
click at [96, 132] on div at bounding box center [83, 140] width 107 height 60
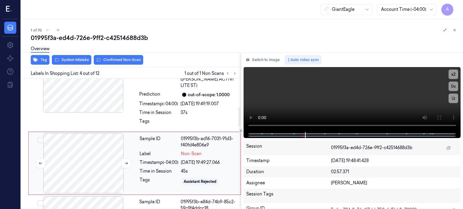
click at [93, 137] on div at bounding box center [83, 164] width 107 height 60
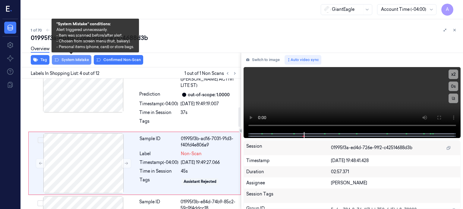
click at [74, 61] on button "System Mistake" at bounding box center [71, 60] width 39 height 10
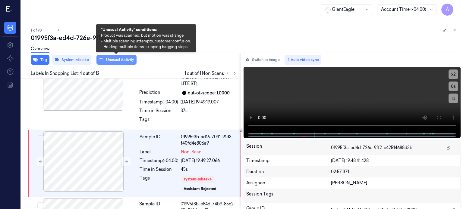
click at [114, 59] on button "Unusual Activity" at bounding box center [116, 60] width 40 height 10
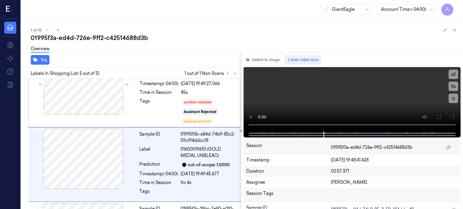
scroll to position [270, 0]
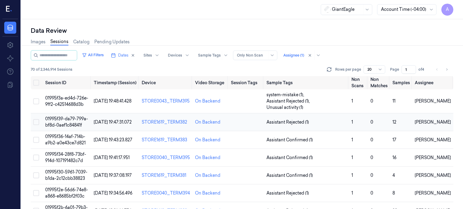
click at [67, 116] on span "01995f39-da79-799a-bf8d-0aef1c84841f" at bounding box center [66, 122] width 43 height 12
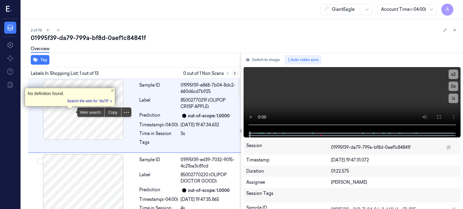
click at [235, 72] on icon at bounding box center [235, 73] width 4 height 4
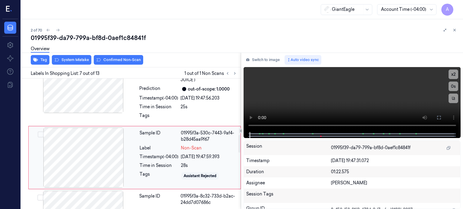
scroll to position [414, 0]
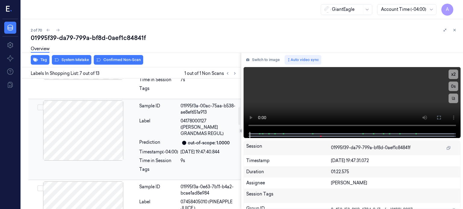
click at [86, 124] on div at bounding box center [83, 131] width 107 height 60
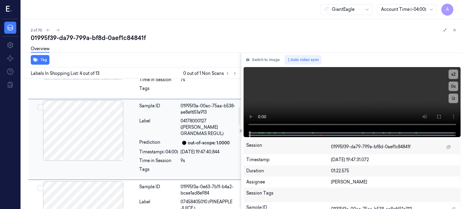
scroll to position [195, 0]
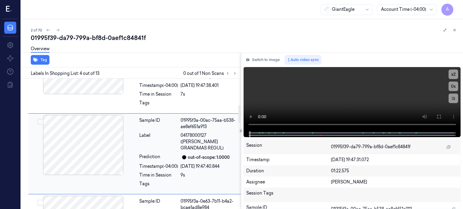
click at [86, 124] on div at bounding box center [83, 145] width 107 height 60
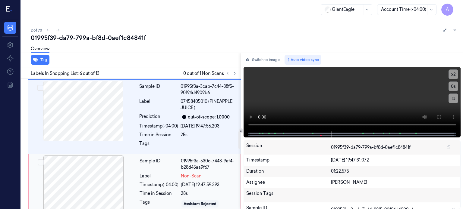
scroll to position [395, 0]
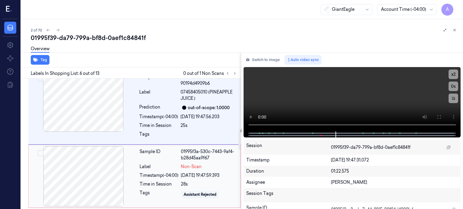
click at [94, 170] on div at bounding box center [83, 176] width 107 height 60
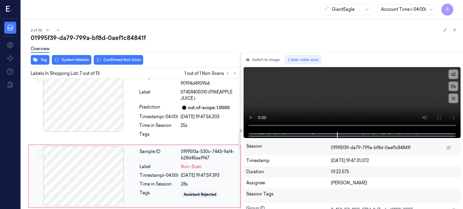
scroll to position [414, 0]
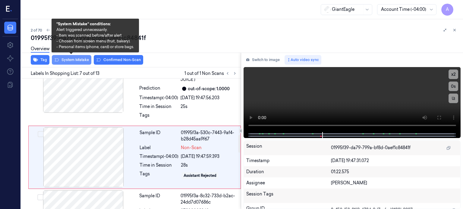
click at [71, 58] on button "System Mistake" at bounding box center [71, 60] width 39 height 10
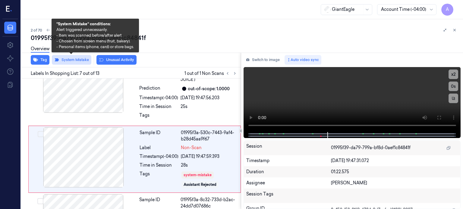
scroll to position [415, 0]
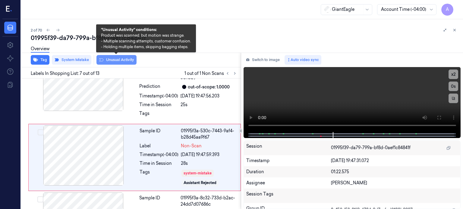
click at [113, 61] on button "Unusual Activity" at bounding box center [116, 60] width 40 height 10
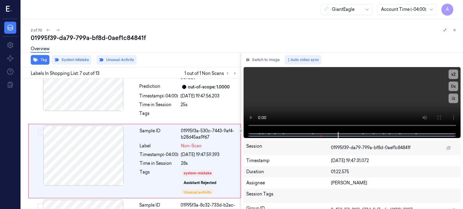
scroll to position [419, 0]
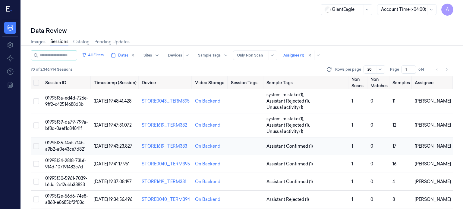
click at [67, 140] on span "01995f36-14af-714b-a9b2-a0e43ce7d821" at bounding box center [65, 146] width 40 height 12
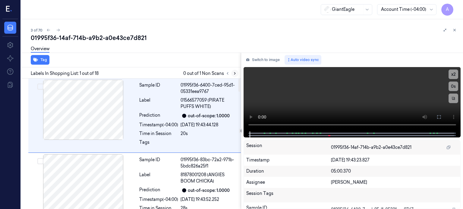
click at [234, 75] on icon at bounding box center [235, 73] width 4 height 4
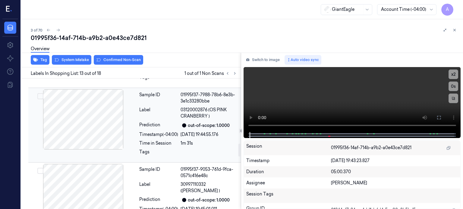
scroll to position [661, 0]
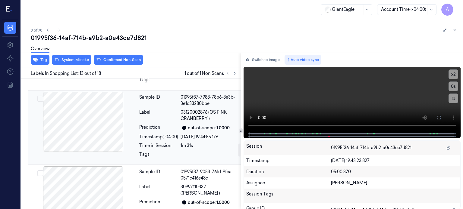
click at [68, 120] on div at bounding box center [83, 122] width 107 height 60
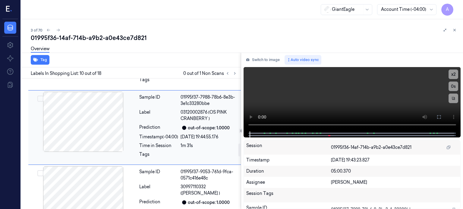
scroll to position [643, 0]
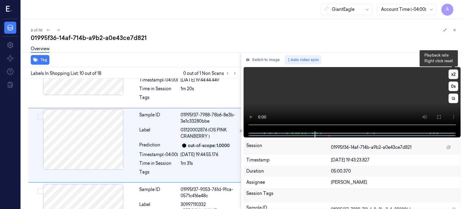
click at [455, 74] on button "x 2" at bounding box center [453, 75] width 10 height 10
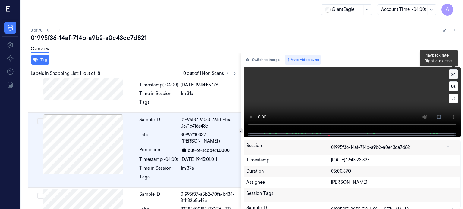
click at [455, 74] on button "x 4" at bounding box center [453, 75] width 10 height 10
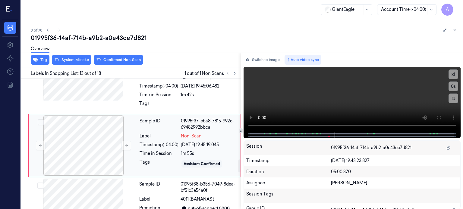
scroll to position [804, 0]
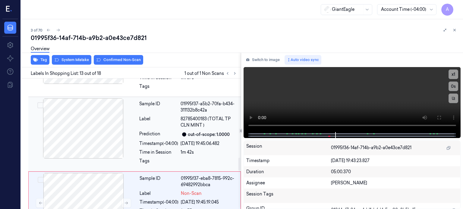
click at [95, 127] on div at bounding box center [83, 129] width 107 height 60
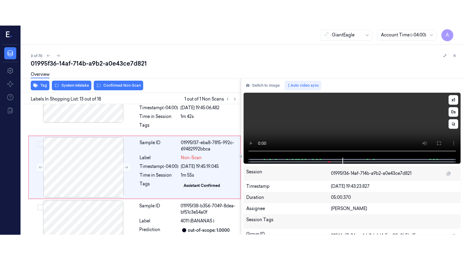
scroll to position [861, 0]
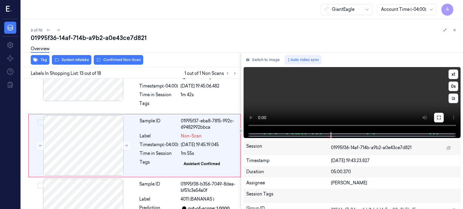
click at [440, 119] on icon at bounding box center [439, 118] width 4 height 4
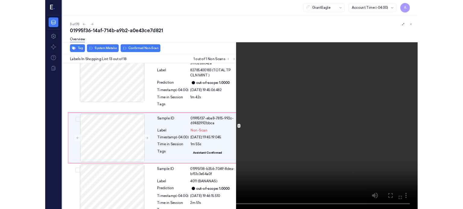
scroll to position [836, 0]
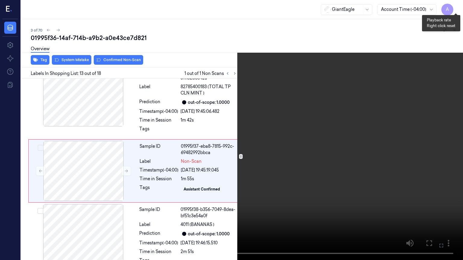
click at [456, 8] on button "x 1" at bounding box center [456, 7] width 10 height 10
click at [0, 0] on icon at bounding box center [0, 0] width 0 height 0
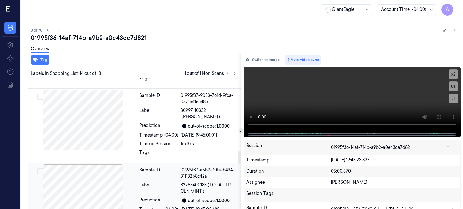
scroll to position [735, 0]
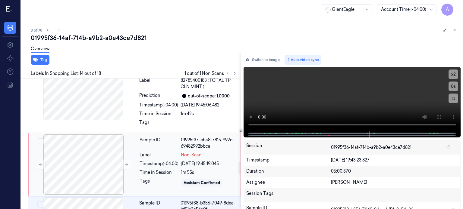
click at [167, 158] on div "Sample ID 01995f37-eba8-7815-992c-69482992bbca Label Non-Scan Timestamp (-04:00…" at bounding box center [188, 165] width 102 height 60
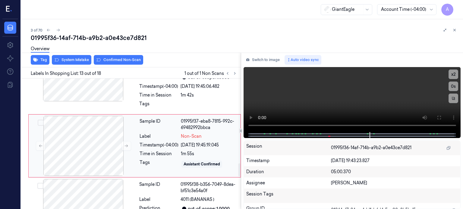
scroll to position [861, 0]
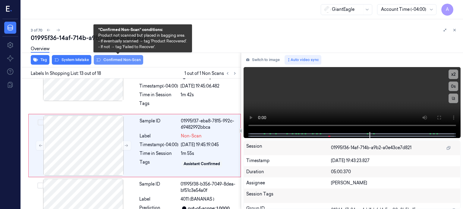
click at [120, 61] on button "Confirmed Non-Scan" at bounding box center [118, 60] width 49 height 10
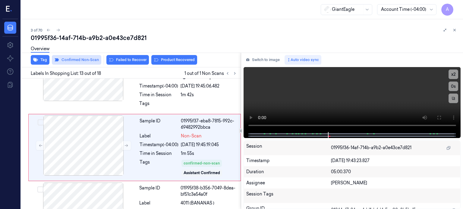
scroll to position [863, 0]
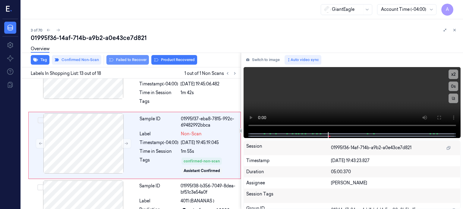
click at [129, 60] on button "Failed to Recover" at bounding box center [127, 60] width 42 height 10
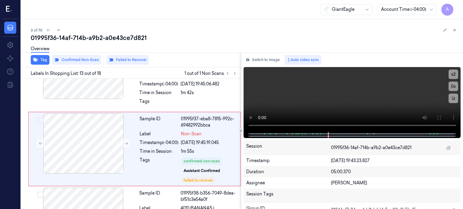
scroll to position [867, 0]
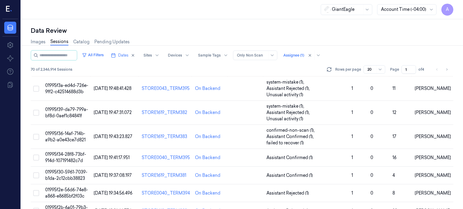
scroll to position [13, 0]
click at [72, 152] on span "01995f34-28f8-73bf-914d-107191482c7d" at bounding box center [65, 158] width 41 height 12
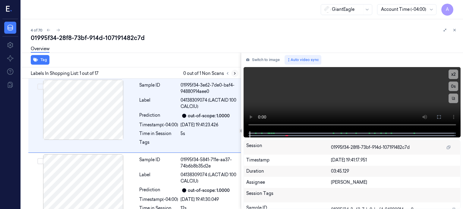
click at [234, 73] on icon at bounding box center [235, 73] width 4 height 4
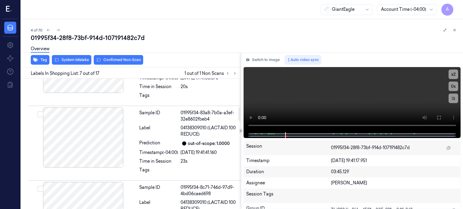
scroll to position [263, 0]
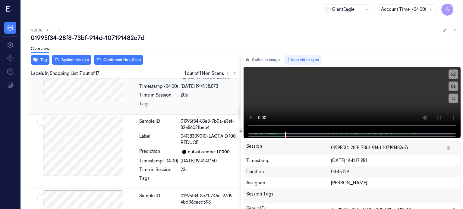
click at [90, 90] on div at bounding box center [83, 71] width 107 height 60
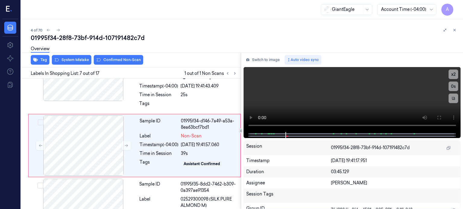
scroll to position [414, 0]
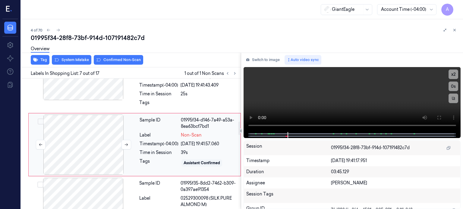
click at [99, 144] on div at bounding box center [83, 145] width 107 height 60
click at [266, 58] on button "Switch to image" at bounding box center [263, 60] width 39 height 10
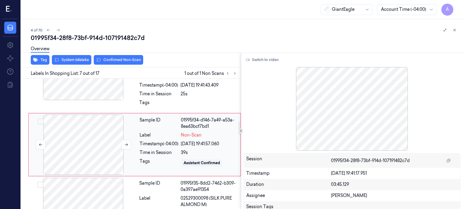
click at [104, 149] on div at bounding box center [83, 145] width 107 height 60
click at [269, 59] on button "Switch to video" at bounding box center [263, 60] width 38 height 10
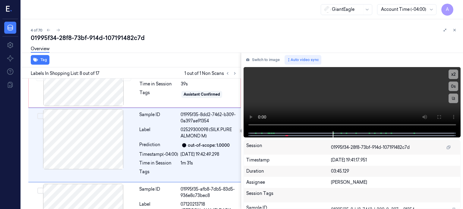
scroll to position [482, 0]
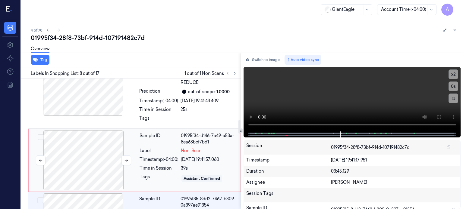
click at [104, 150] on div at bounding box center [83, 161] width 107 height 60
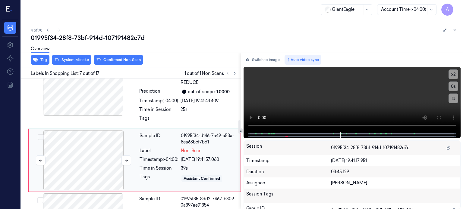
scroll to position [414, 0]
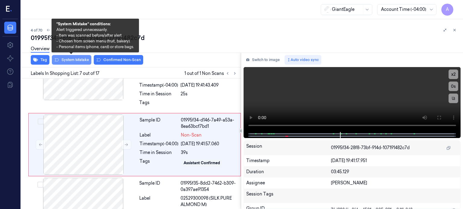
click at [80, 58] on button "System Mistake" at bounding box center [71, 60] width 39 height 10
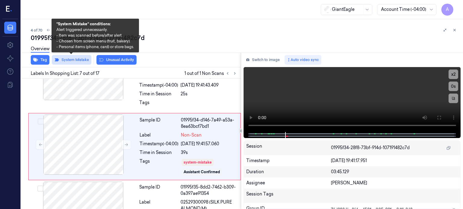
scroll to position [415, 0]
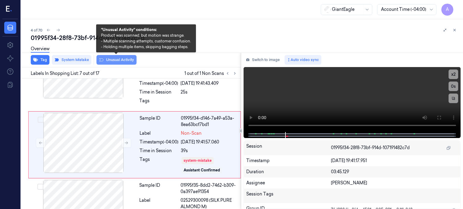
click at [118, 59] on button "Unusual Activity" at bounding box center [116, 60] width 40 height 10
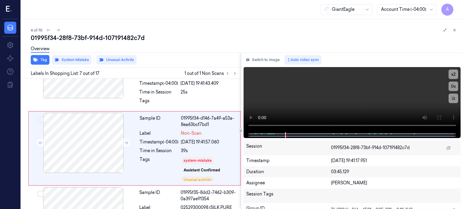
scroll to position [419, 0]
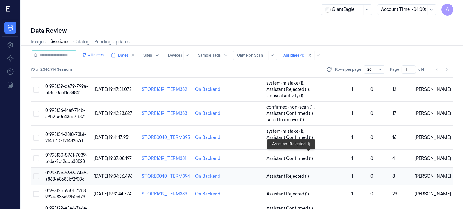
scroll to position [54, 0]
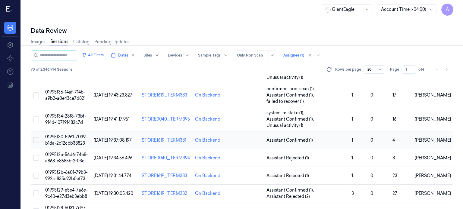
click at [72, 134] on span "01995f30-5961-7039-b1da-2c12cbb38823" at bounding box center [66, 140] width 42 height 12
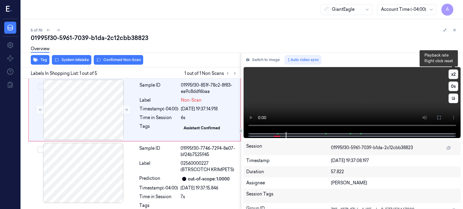
click at [450, 74] on button "x 2" at bounding box center [453, 75] width 10 height 10
click at [450, 74] on button "x 4" at bounding box center [453, 75] width 10 height 10
click at [440, 116] on icon at bounding box center [439, 118] width 4 height 4
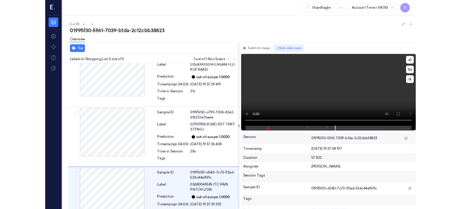
scroll to position [181, 0]
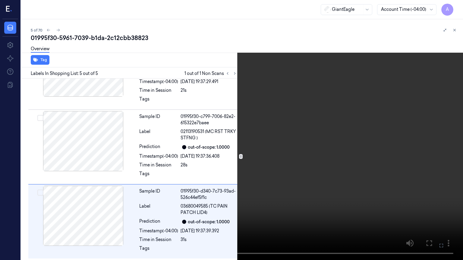
click at [0, 0] on button at bounding box center [0, 0] width 0 height 0
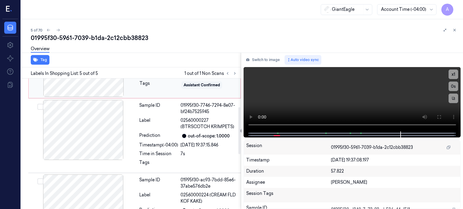
scroll to position [0, 0]
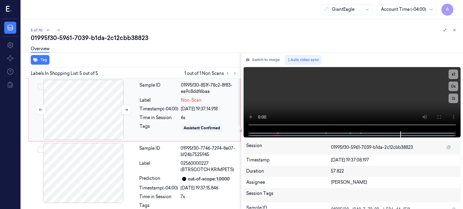
click at [92, 105] on div at bounding box center [83, 110] width 107 height 60
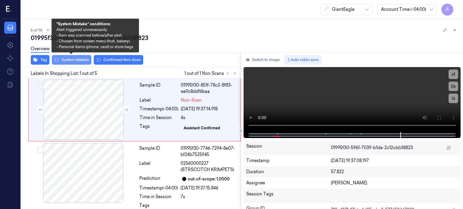
click at [71, 61] on button "System Mistake" at bounding box center [71, 60] width 39 height 10
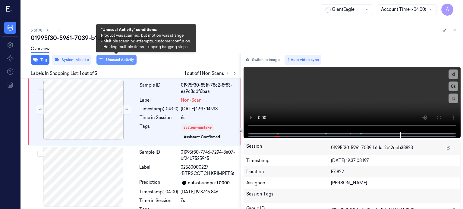
click at [113, 60] on button "Unusual Activity" at bounding box center [116, 60] width 40 height 10
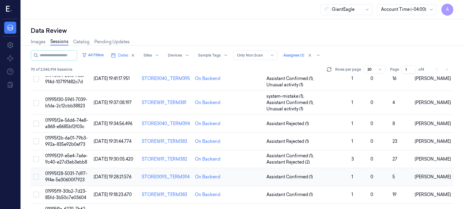
scroll to position [93, 0]
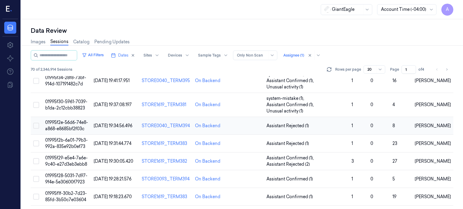
click at [72, 120] on span "01995f2e-56d6-74e8-a868-e8685bf2f03c" at bounding box center [66, 126] width 43 height 12
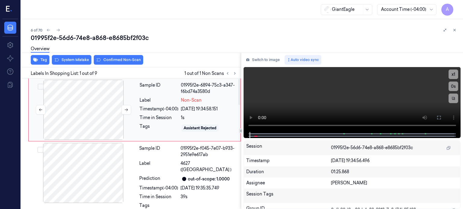
click at [94, 106] on div at bounding box center [83, 110] width 107 height 60
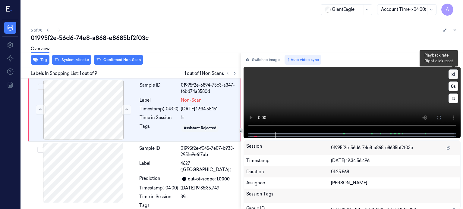
click at [450, 74] on button "x 1" at bounding box center [453, 75] width 10 height 10
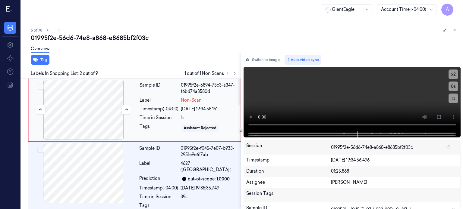
click at [101, 105] on div at bounding box center [83, 110] width 107 height 60
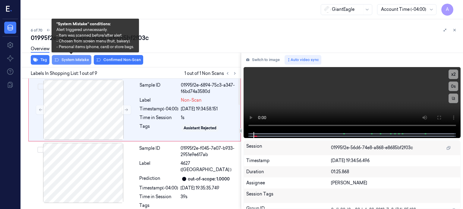
click at [68, 61] on button "System Mistake" at bounding box center [71, 60] width 39 height 10
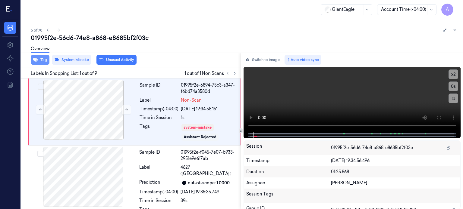
click at [38, 60] on button "Tag" at bounding box center [40, 60] width 19 height 10
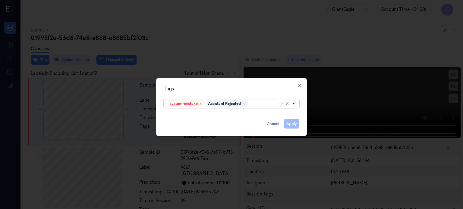
click at [296, 102] on icon at bounding box center [294, 103] width 5 height 5
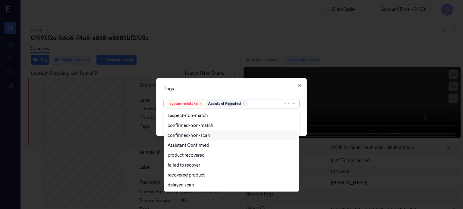
scroll to position [49, 0]
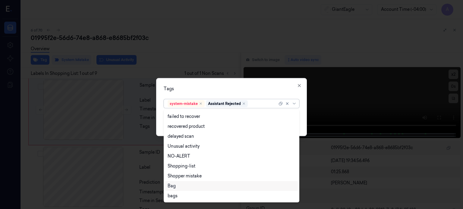
click at [174, 187] on div "Bag" at bounding box center [172, 186] width 8 height 6
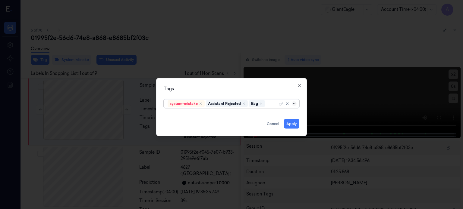
click at [293, 103] on icon at bounding box center [294, 104] width 3 height 2
click at [291, 123] on button "Apply" at bounding box center [291, 124] width 15 height 10
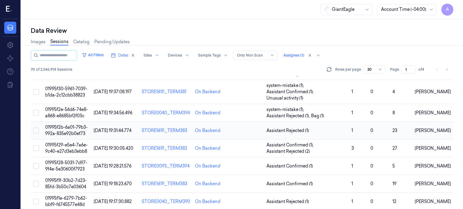
scroll to position [106, 0]
click at [68, 125] on span "01995f2b-6a01-79b3-992a-835e92b0ef73" at bounding box center [66, 131] width 42 height 12
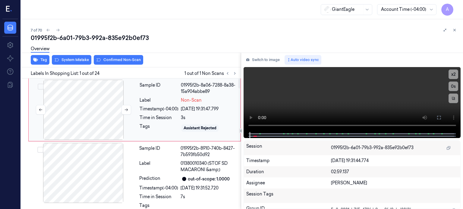
click at [83, 107] on div at bounding box center [83, 110] width 107 height 60
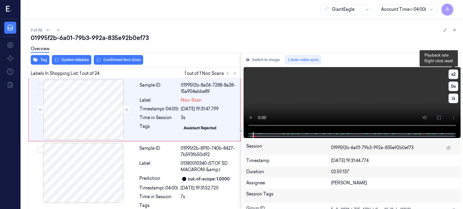
click at [455, 76] on button "x 2" at bounding box center [453, 75] width 10 height 10
click at [455, 76] on button "x 4" at bounding box center [453, 75] width 10 height 10
click at [455, 74] on button "x 1" at bounding box center [453, 75] width 10 height 10
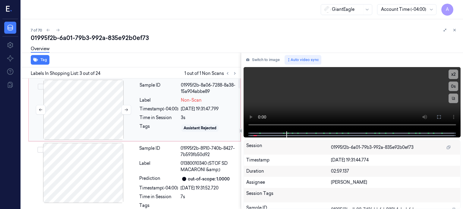
click at [86, 107] on div at bounding box center [83, 110] width 107 height 60
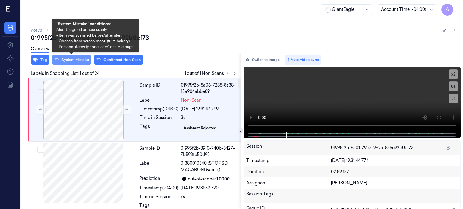
click at [74, 60] on button "System Mistake" at bounding box center [71, 60] width 39 height 10
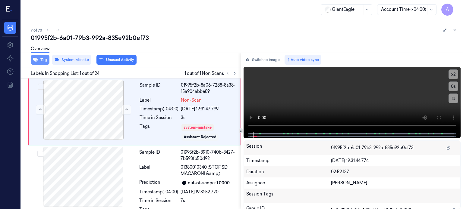
click at [43, 58] on button "Tag" at bounding box center [40, 60] width 19 height 10
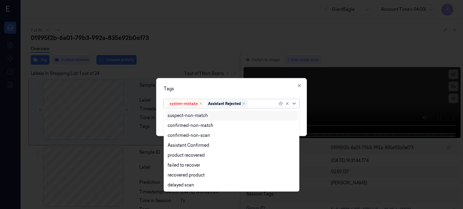
click at [294, 104] on icon at bounding box center [294, 104] width 3 height 2
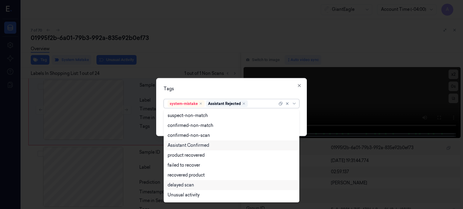
scroll to position [49, 0]
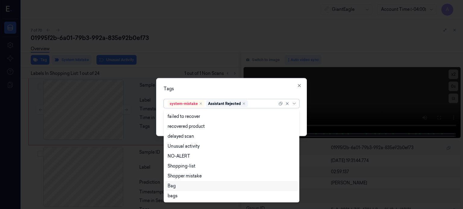
click at [173, 186] on div "Bag" at bounding box center [172, 186] width 8 height 6
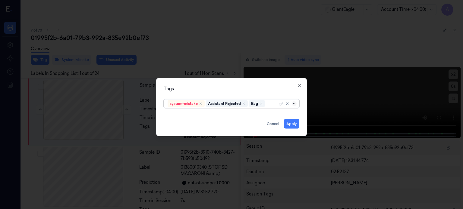
click at [295, 106] on icon at bounding box center [294, 103] width 5 height 5
click at [293, 124] on button "Apply" at bounding box center [291, 124] width 15 height 10
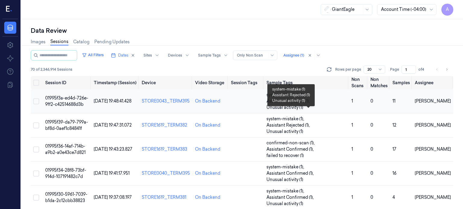
scroll to position [100, 0]
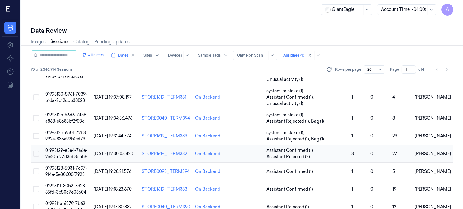
click at [63, 148] on span "01995f29-e5e4-7a6e-9c40-e27d3eb3ebb8" at bounding box center [66, 154] width 42 height 12
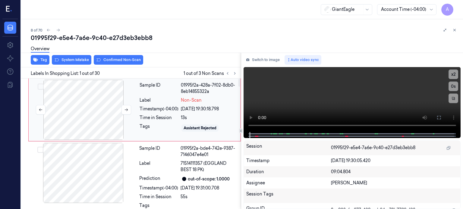
click at [90, 98] on div at bounding box center [83, 110] width 107 height 60
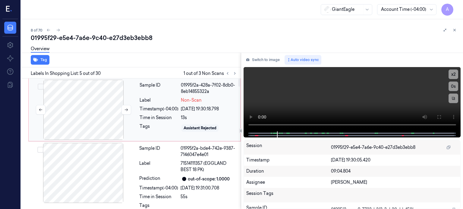
click at [88, 104] on div at bounding box center [83, 110] width 107 height 60
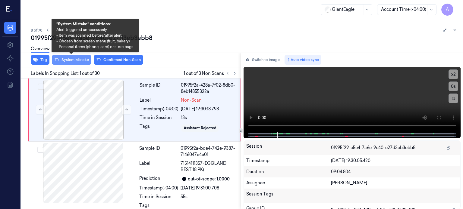
click at [76, 58] on button "System Mistake" at bounding box center [71, 60] width 39 height 10
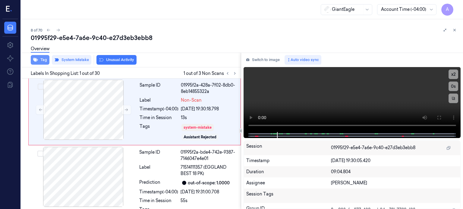
click at [42, 61] on button "Tag" at bounding box center [40, 60] width 19 height 10
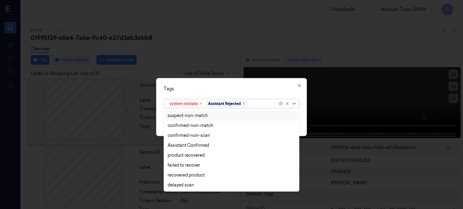
click at [296, 104] on icon at bounding box center [294, 103] width 5 height 5
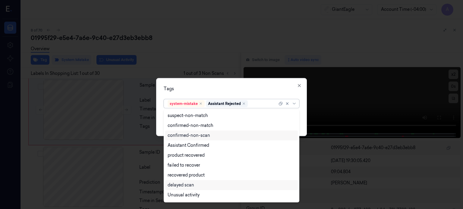
scroll to position [49, 0]
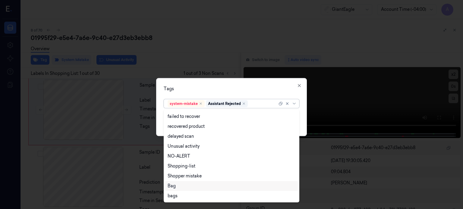
click at [169, 187] on div "Bag" at bounding box center [172, 186] width 8 height 6
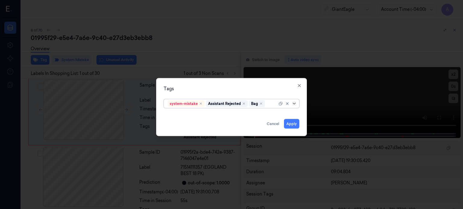
click at [294, 102] on icon at bounding box center [294, 103] width 5 height 5
click at [291, 123] on button "Apply" at bounding box center [291, 124] width 15 height 10
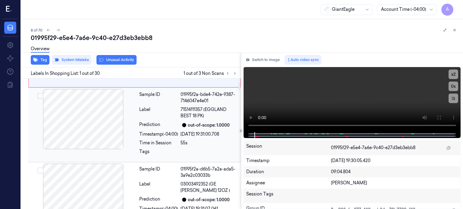
scroll to position [72, 0]
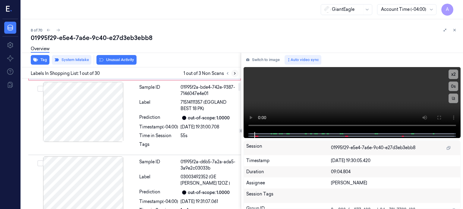
click at [234, 75] on icon at bounding box center [235, 73] width 4 height 4
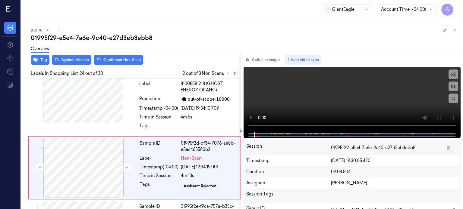
scroll to position [1682, 0]
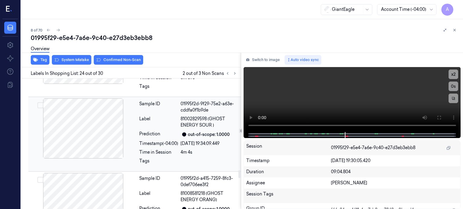
click at [90, 130] on div at bounding box center [83, 129] width 107 height 60
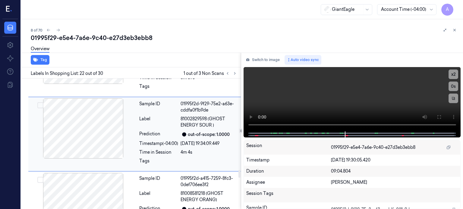
scroll to position [1538, 0]
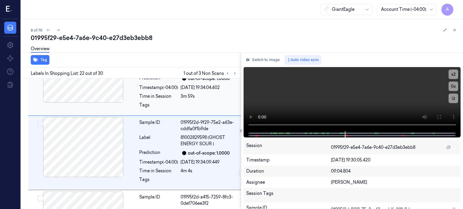
click at [109, 85] on div at bounding box center [83, 72] width 107 height 60
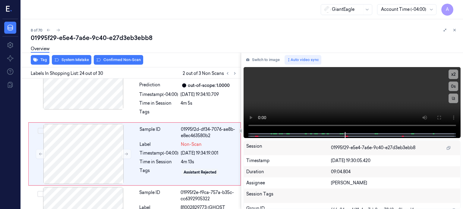
scroll to position [1682, 0]
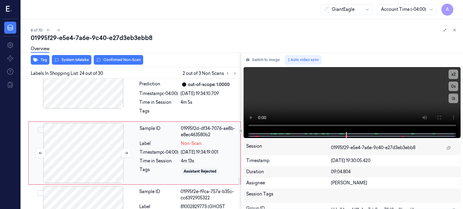
click at [111, 145] on div at bounding box center [83, 153] width 107 height 60
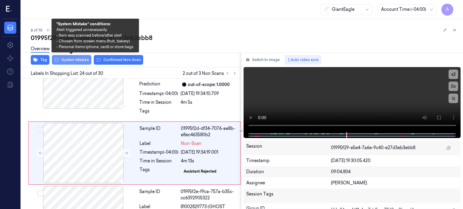
click at [71, 61] on button "System Mistake" at bounding box center [71, 60] width 39 height 10
click at [74, 59] on button "System Mistake" at bounding box center [71, 60] width 39 height 10
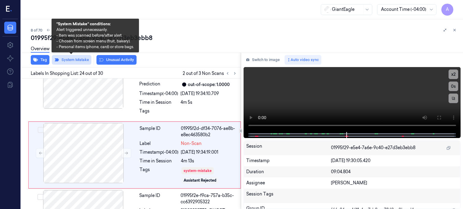
scroll to position [1684, 0]
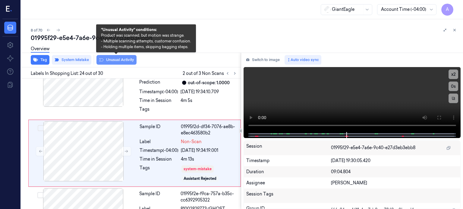
click at [123, 59] on button "Unusual Activity" at bounding box center [116, 60] width 40 height 10
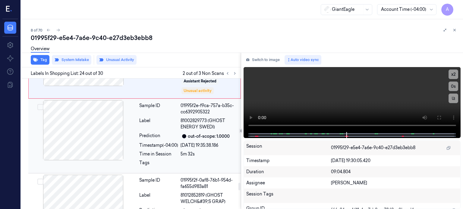
scroll to position [1797, 0]
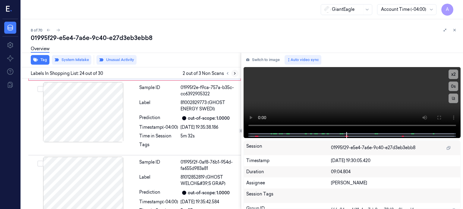
click at [234, 74] on icon at bounding box center [235, 73] width 4 height 4
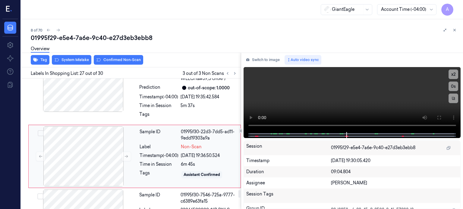
scroll to position [1905, 0]
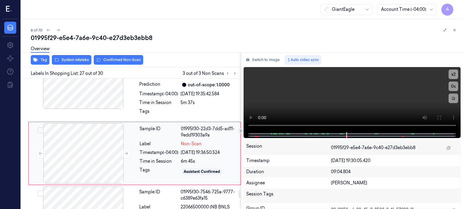
click at [193, 159] on div "6m 45s" at bounding box center [209, 162] width 56 height 6
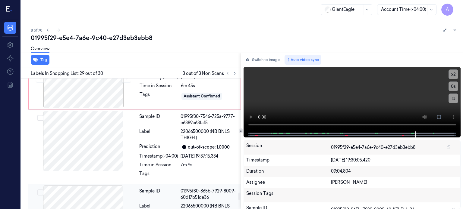
scroll to position [1948, 0]
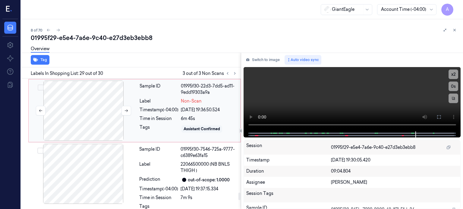
click at [95, 101] on div at bounding box center [83, 111] width 107 height 60
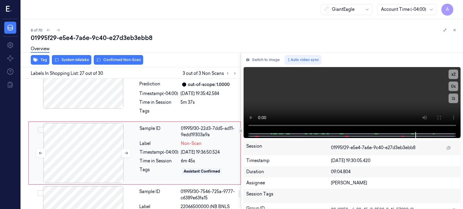
scroll to position [1905, 0]
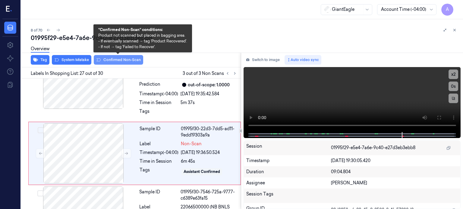
click at [110, 59] on button "Confirmed Non-Scan" at bounding box center [118, 60] width 49 height 10
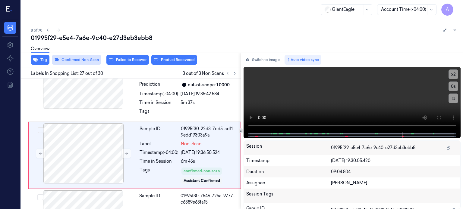
scroll to position [1907, 0]
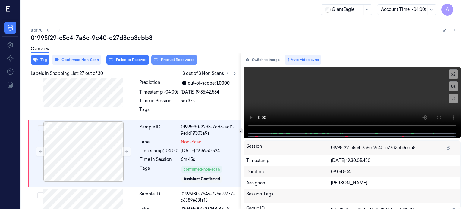
click at [176, 62] on button "Product Recovered" at bounding box center [174, 60] width 46 height 10
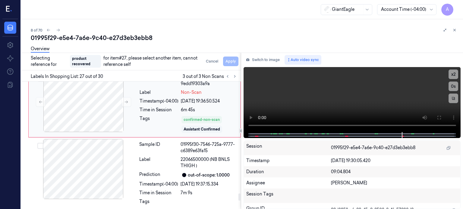
scroll to position [1960, 0]
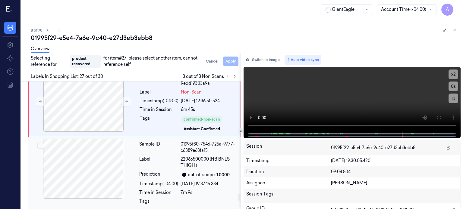
click at [185, 199] on div at bounding box center [209, 204] width 57 height 10
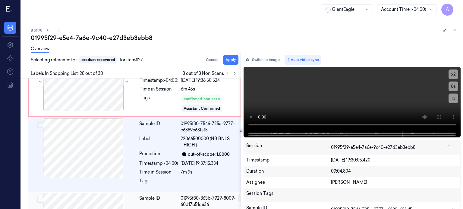
scroll to position [1978, 0]
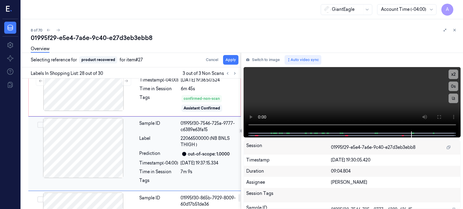
click at [40, 122] on button "Select row" at bounding box center [40, 125] width 6 height 6
click at [228, 58] on button "Apply" at bounding box center [230, 60] width 15 height 10
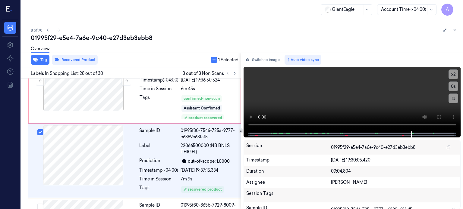
scroll to position [1986, 0]
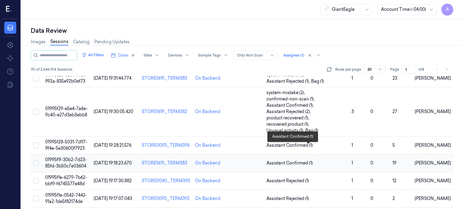
scroll to position [159, 0]
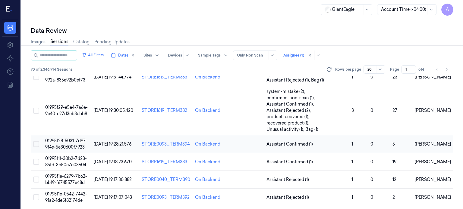
click at [77, 138] on span "01995f28-5031-7d97-9f4e-5e30600f7923" at bounding box center [66, 144] width 42 height 12
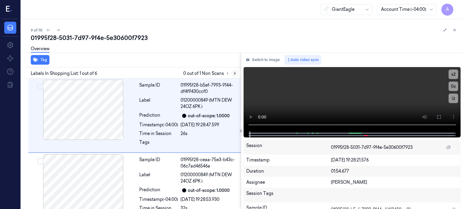
click at [234, 73] on icon at bounding box center [234, 74] width 1 height 2
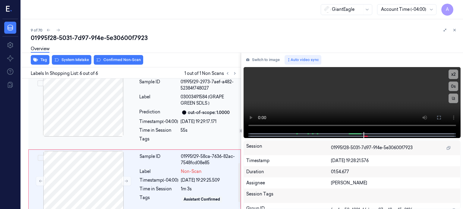
scroll to position [307, 0]
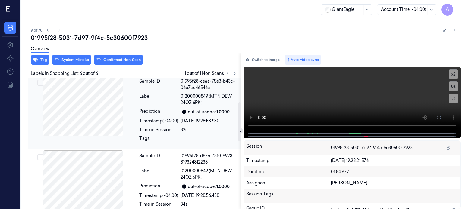
click at [94, 108] on div at bounding box center [83, 106] width 107 height 60
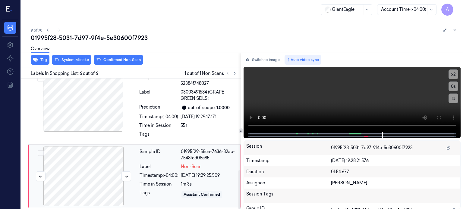
click at [90, 178] on div at bounding box center [83, 176] width 107 height 60
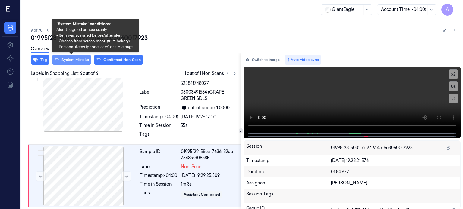
click at [74, 61] on button "System Mistake" at bounding box center [71, 60] width 39 height 10
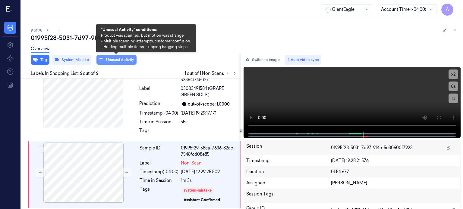
click at [121, 58] on button "Unusual Activity" at bounding box center [116, 60] width 40 height 10
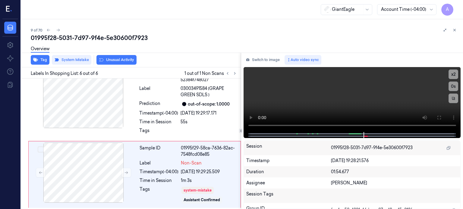
scroll to position [318, 0]
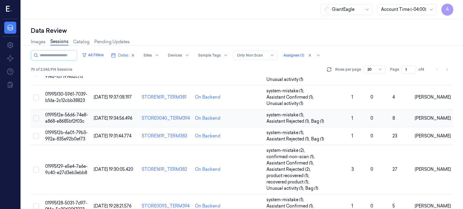
scroll to position [151, 0]
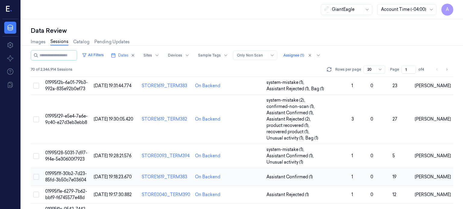
click at [72, 171] on span "01995f1f-30b2-7d23-85fd-3b50c7e03604" at bounding box center [66, 177] width 42 height 12
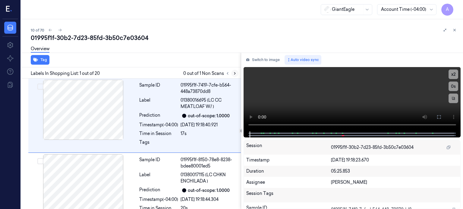
click at [237, 72] on button at bounding box center [234, 73] width 7 height 7
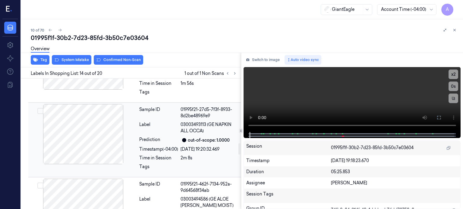
scroll to position [729, 0]
click at [96, 119] on div at bounding box center [83, 134] width 107 height 60
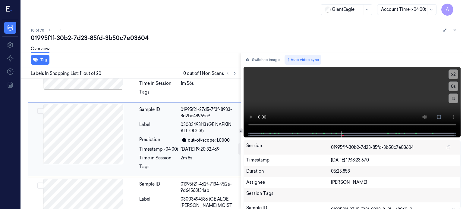
scroll to position [718, 0]
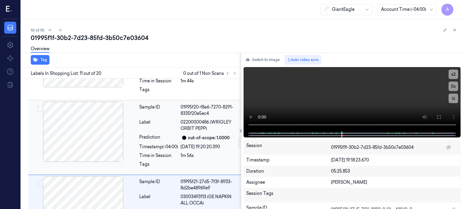
click at [96, 118] on div at bounding box center [83, 132] width 107 height 60
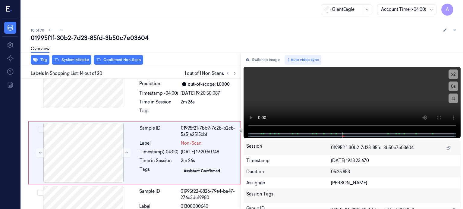
scroll to position [936, 0]
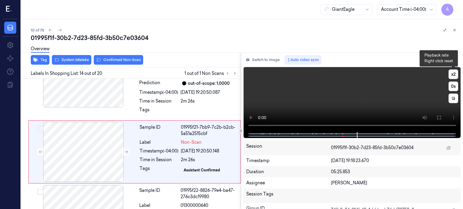
click at [454, 72] on button "x 2" at bounding box center [453, 75] width 10 height 10
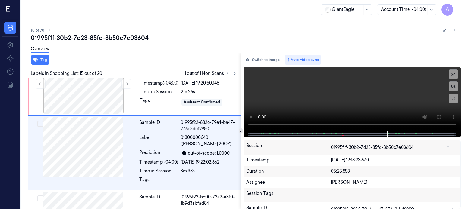
scroll to position [1005, 0]
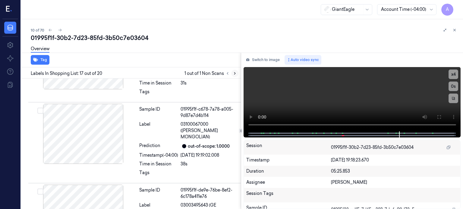
click at [234, 74] on icon at bounding box center [235, 73] width 4 height 4
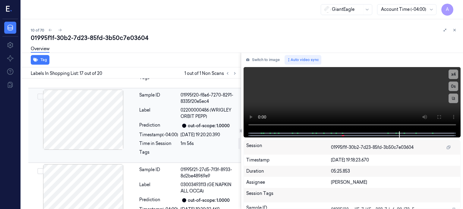
scroll to position [669, 0]
click at [234, 74] on icon at bounding box center [234, 74] width 1 height 2
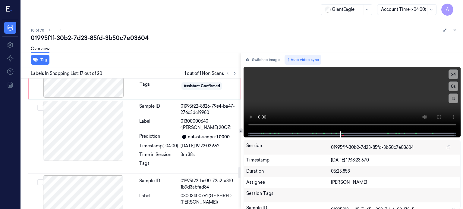
scroll to position [931, 0]
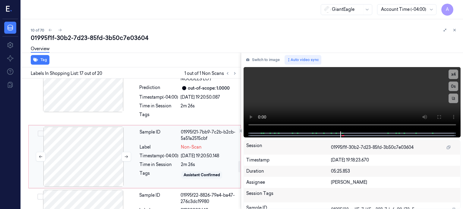
click at [105, 143] on div at bounding box center [83, 157] width 107 height 60
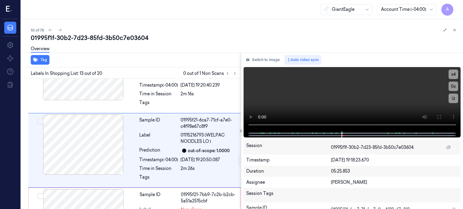
scroll to position [867, 0]
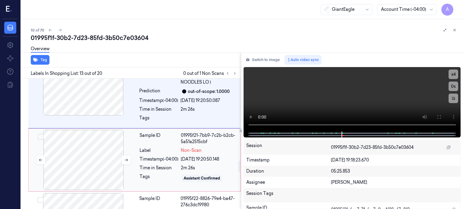
click at [96, 163] on div at bounding box center [83, 160] width 107 height 60
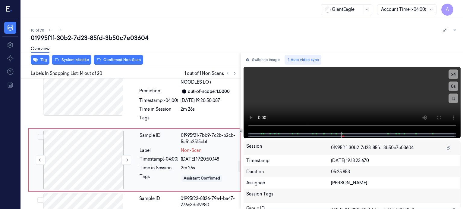
scroll to position [936, 0]
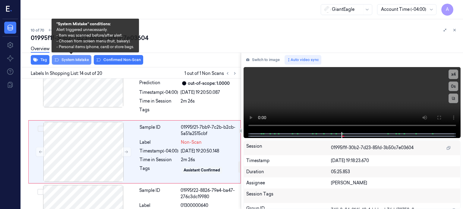
click at [80, 60] on button "System Mistake" at bounding box center [71, 60] width 39 height 10
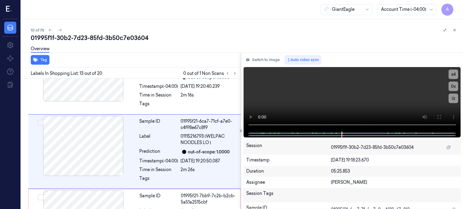
scroll to position [867, 0]
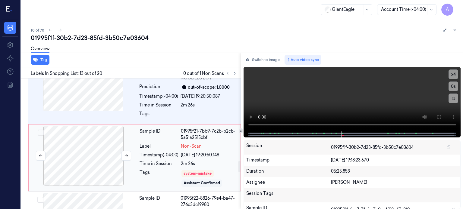
click at [92, 140] on div at bounding box center [83, 156] width 107 height 60
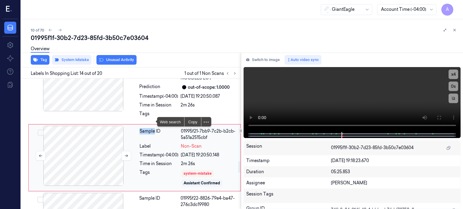
scroll to position [938, 0]
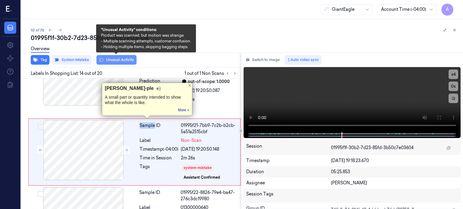
click at [117, 60] on button "Unusual Activity" at bounding box center [116, 60] width 40 height 10
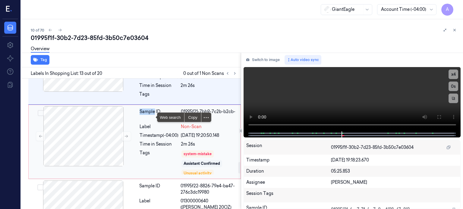
scroll to position [952, 0]
click at [156, 154] on div "Tags" at bounding box center [159, 161] width 39 height 25
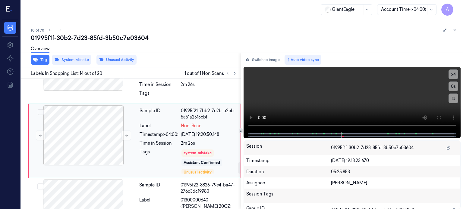
scroll to position [942, 0]
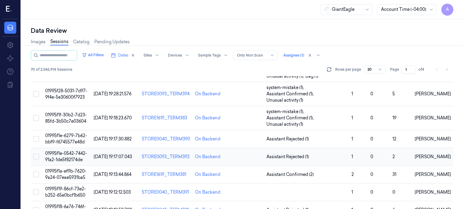
scroll to position [209, 0]
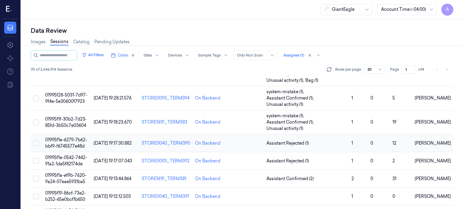
click at [64, 135] on td "01995f1e-6279-7b62-bbf9-f6745577e48d" at bounding box center [67, 144] width 49 height 18
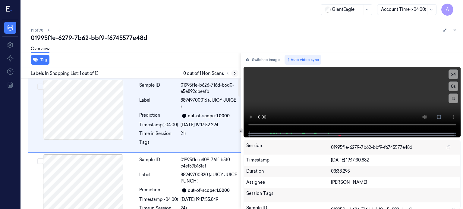
click at [235, 73] on icon at bounding box center [234, 74] width 1 height 2
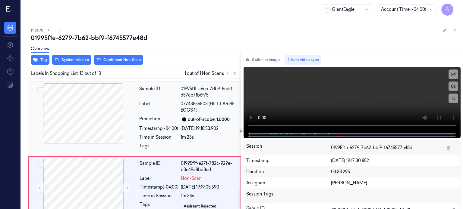
scroll to position [829, 0]
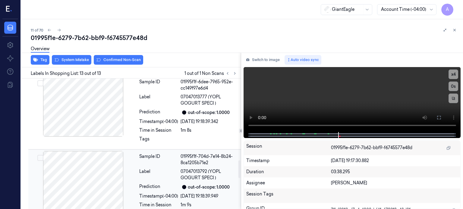
click at [85, 177] on div at bounding box center [83, 181] width 107 height 60
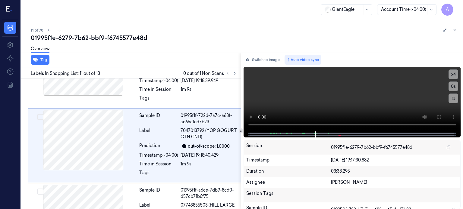
scroll to position [718, 0]
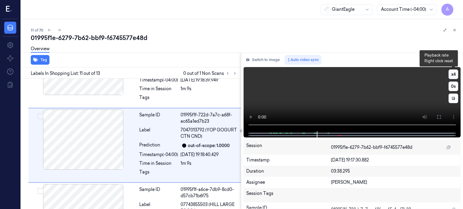
click at [452, 74] on button "x 4" at bounding box center [453, 75] width 10 height 10
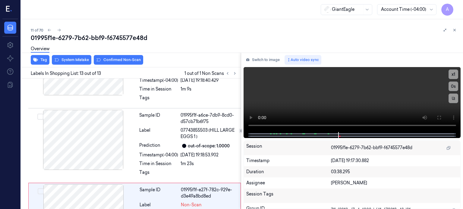
scroll to position [829, 0]
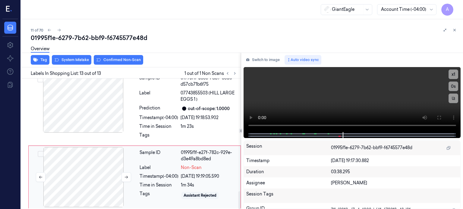
click at [80, 173] on div at bounding box center [83, 177] width 107 height 60
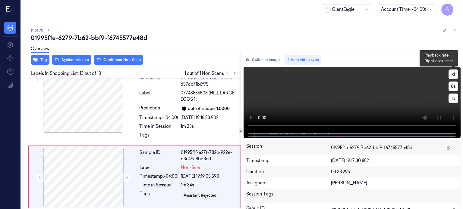
click at [455, 74] on button "x 1" at bounding box center [453, 75] width 10 height 10
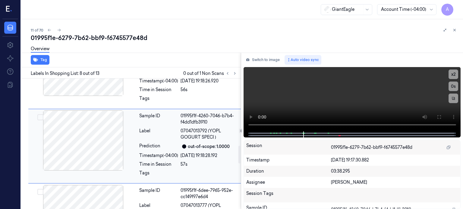
scroll to position [494, 0]
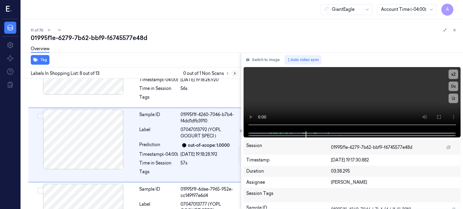
click at [234, 74] on icon at bounding box center [235, 73] width 4 height 4
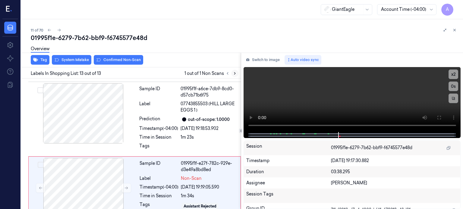
scroll to position [829, 0]
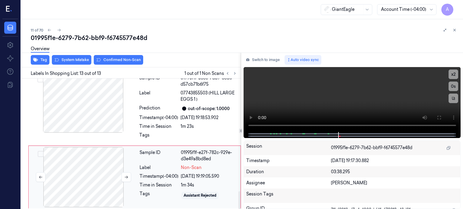
click at [85, 171] on div at bounding box center [83, 177] width 107 height 60
click at [72, 56] on div "Overview" at bounding box center [244, 49] width 427 height 15
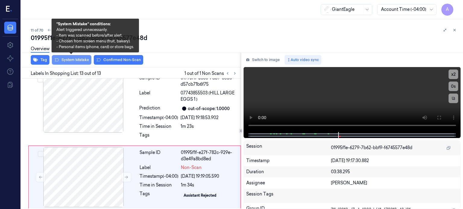
click at [76, 60] on button "System Mistake" at bounding box center [71, 60] width 39 height 10
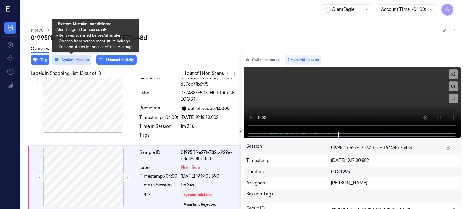
scroll to position [833, 0]
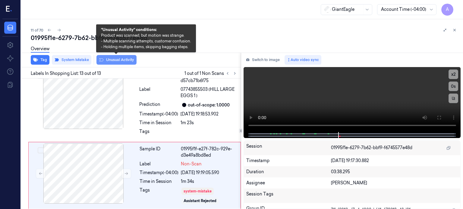
click at [122, 60] on button "Unusual Activity" at bounding box center [116, 60] width 40 height 10
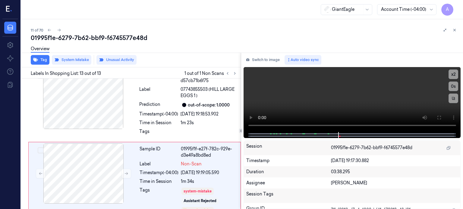
scroll to position [840, 0]
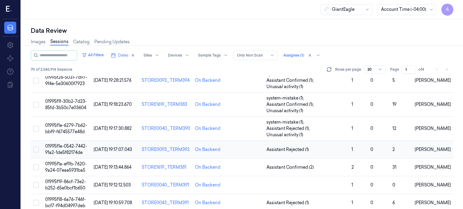
scroll to position [226, 0]
click at [65, 141] on td "01995f1e-0542-7442-91a2-1de5f82174de" at bounding box center [67, 150] width 49 height 18
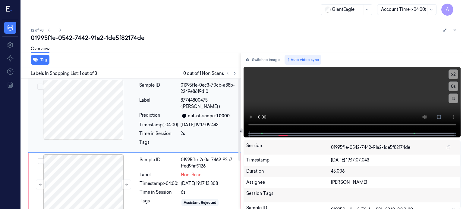
click at [100, 123] on div at bounding box center [83, 110] width 107 height 60
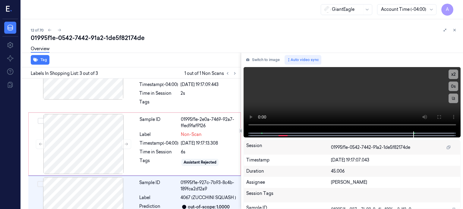
scroll to position [77, 0]
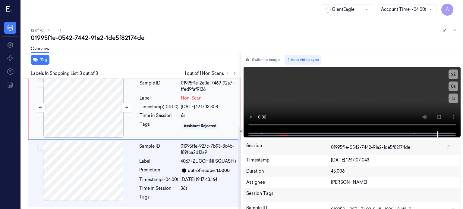
click at [87, 100] on div at bounding box center [83, 108] width 107 height 60
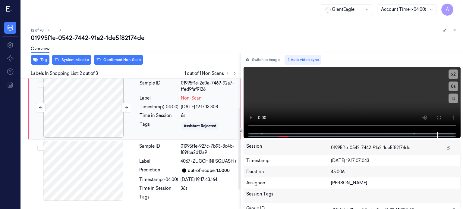
scroll to position [40, 0]
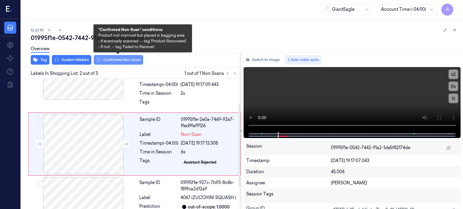
click at [122, 59] on button "Confirmed Non-Scan" at bounding box center [118, 60] width 49 height 10
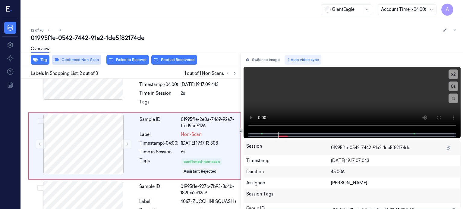
scroll to position [42, 0]
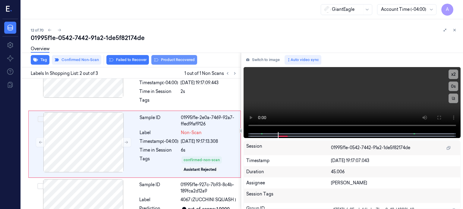
click at [176, 62] on button "Product Recovered" at bounding box center [174, 60] width 46 height 10
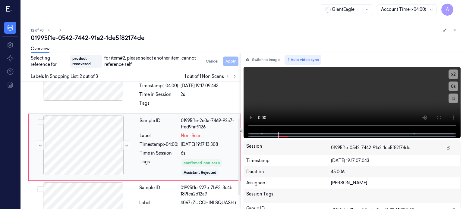
scroll to position [83, 0]
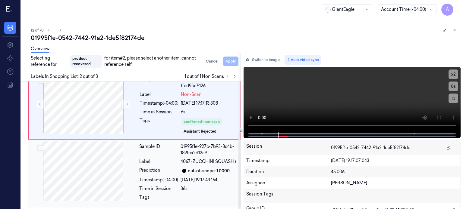
click at [202, 186] on div "36s" at bounding box center [209, 189] width 57 height 6
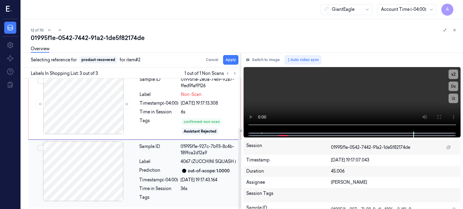
click at [41, 148] on button "Select row" at bounding box center [40, 148] width 6 height 6
click at [233, 61] on button "Apply" at bounding box center [230, 60] width 15 height 10
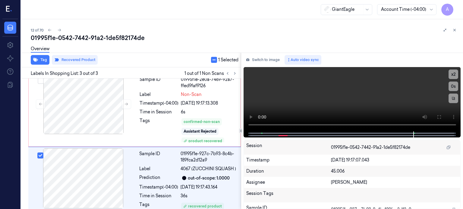
scroll to position [88, 0]
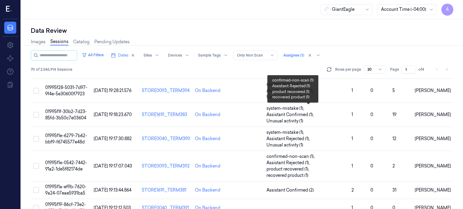
scroll to position [251, 0]
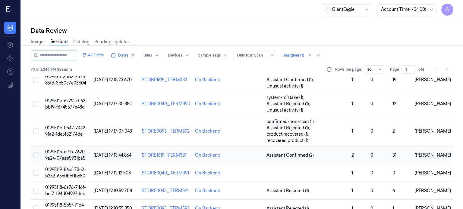
click at [66, 149] on span "01995f1a-ef9b-7620-9a24-07eae5931ba5" at bounding box center [65, 155] width 41 height 12
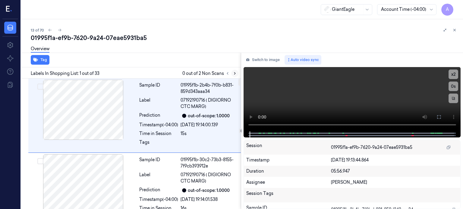
click at [236, 73] on icon at bounding box center [235, 73] width 4 height 4
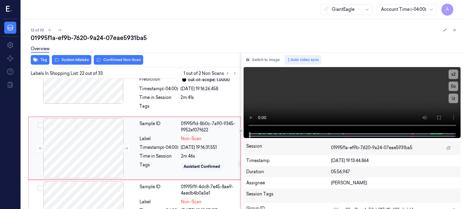
scroll to position [1526, 0]
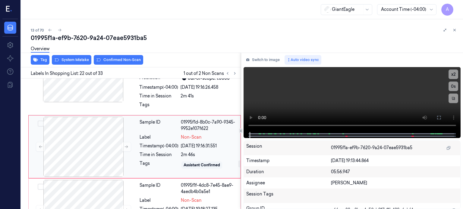
click at [200, 143] on div "[DATE] 19:16:31.551" at bounding box center [209, 146] width 56 height 6
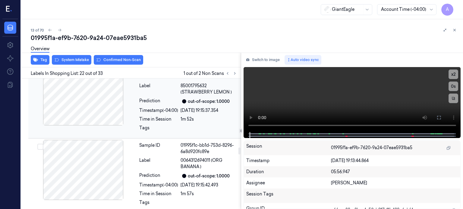
click at [99, 101] on div at bounding box center [83, 95] width 107 height 60
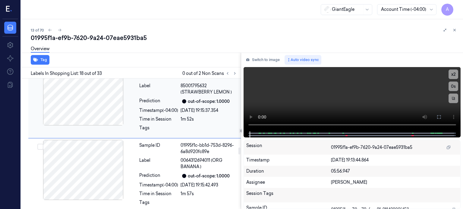
scroll to position [1240, 0]
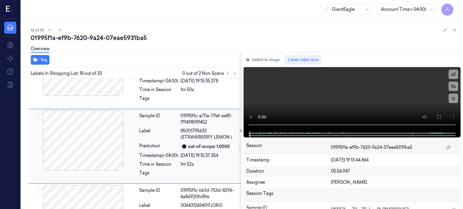
click at [103, 143] on div at bounding box center [83, 141] width 107 height 60
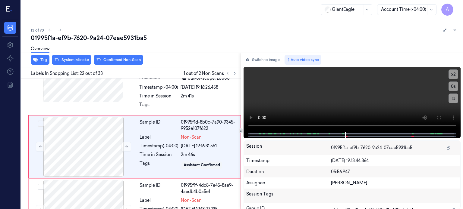
scroll to position [1526, 0]
click at [69, 135] on div at bounding box center [83, 147] width 107 height 60
click at [266, 59] on button "Switch to image" at bounding box center [263, 60] width 39 height 10
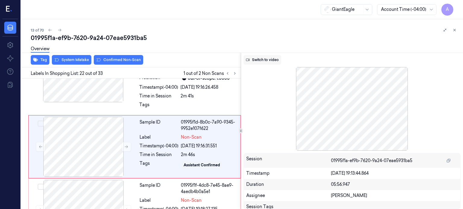
click at [268, 60] on button "Switch to video" at bounding box center [263, 60] width 38 height 10
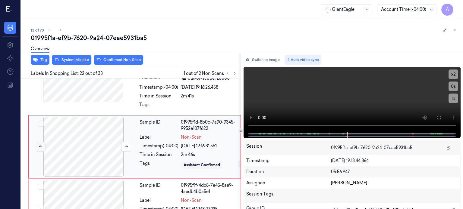
click at [37, 144] on button at bounding box center [41, 147] width 10 height 10
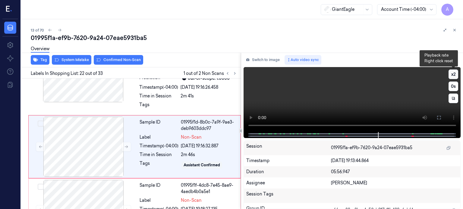
click at [456, 74] on button "x 2" at bounding box center [453, 75] width 10 height 10
click at [458, 75] on button "x 4" at bounding box center [453, 75] width 10 height 10
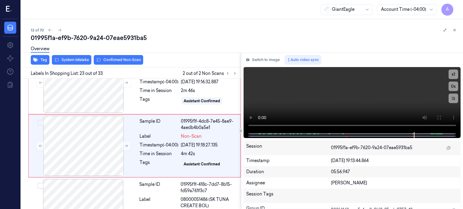
scroll to position [1590, 0]
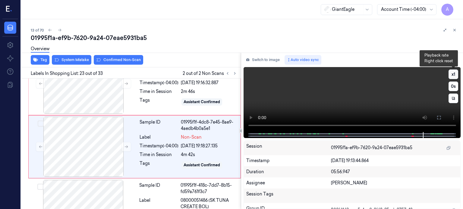
click at [452, 75] on button "x 1" at bounding box center [453, 75] width 10 height 10
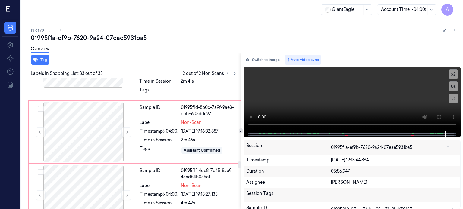
scroll to position [1557, 0]
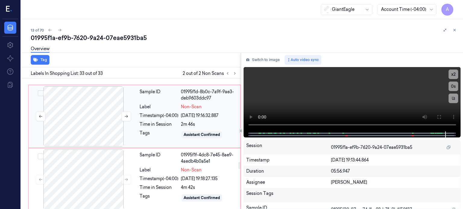
click at [87, 121] on div at bounding box center [83, 117] width 107 height 60
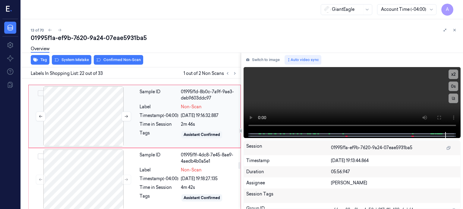
scroll to position [1526, 0]
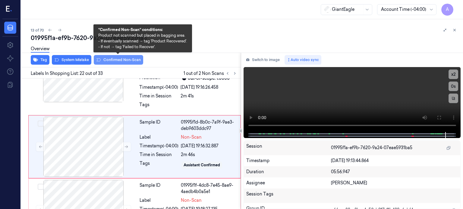
click at [115, 58] on button "Confirmed Non-Scan" at bounding box center [118, 60] width 49 height 10
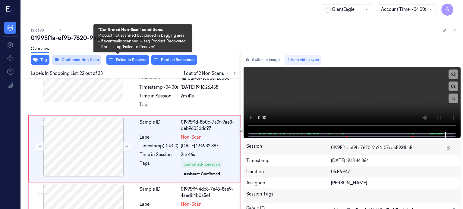
scroll to position [1528, 0]
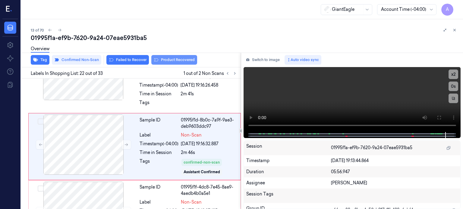
click at [168, 61] on button "Product Recovered" at bounding box center [174, 60] width 46 height 10
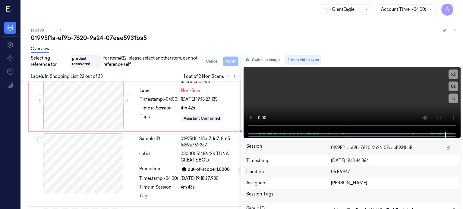
scroll to position [1654, 0]
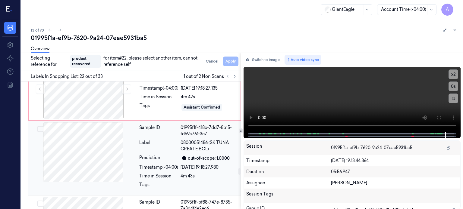
click at [196, 156] on div "out-of-scope: 1.0000" at bounding box center [209, 159] width 42 height 6
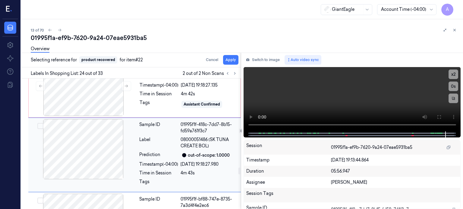
scroll to position [1662, 0]
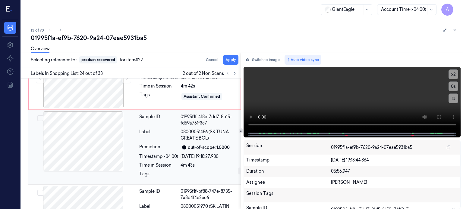
click at [40, 115] on button "Select row" at bounding box center [40, 118] width 6 height 6
click at [232, 60] on button "Apply" at bounding box center [230, 60] width 15 height 10
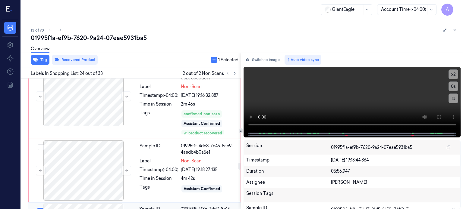
scroll to position [1576, 0]
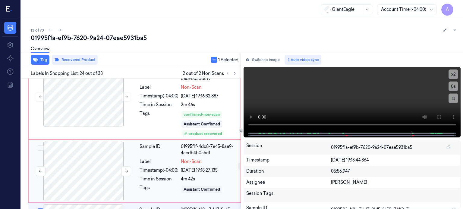
click at [82, 166] on div at bounding box center [83, 171] width 107 height 60
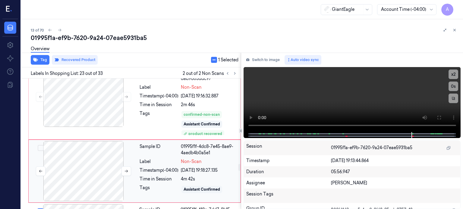
scroll to position [1601, 0]
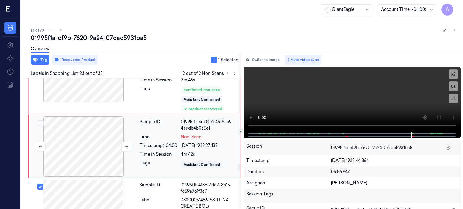
click at [85, 151] on div at bounding box center [83, 147] width 107 height 60
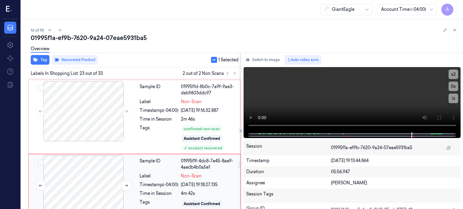
scroll to position [1551, 0]
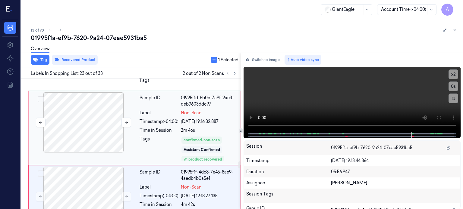
click at [101, 121] on div at bounding box center [83, 123] width 107 height 60
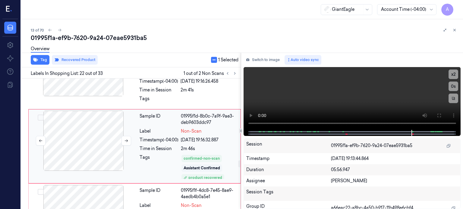
scroll to position [1532, 0]
click at [235, 74] on icon at bounding box center [235, 73] width 4 height 4
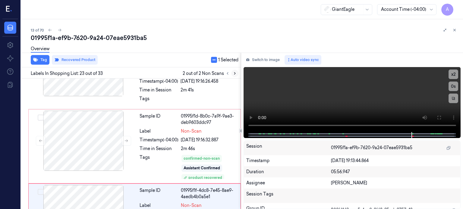
scroll to position [1601, 0]
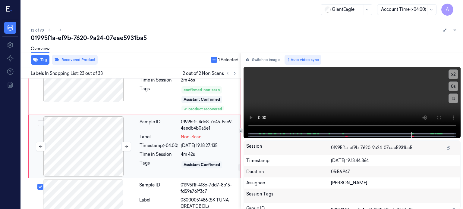
click at [109, 141] on div at bounding box center [83, 147] width 107 height 60
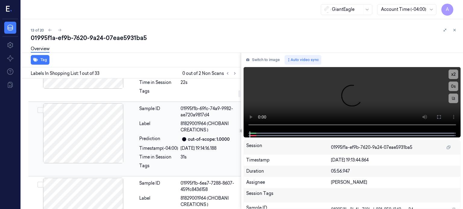
scroll to position [301, 0]
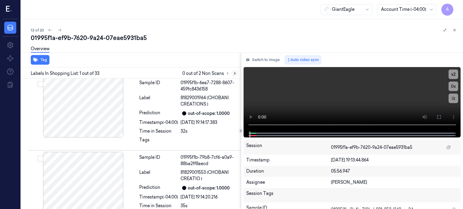
click at [235, 73] on icon at bounding box center [234, 74] width 1 height 2
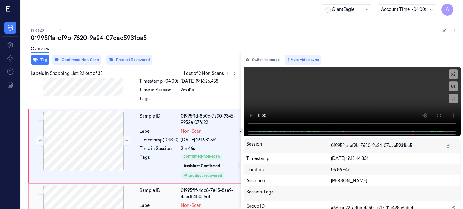
scroll to position [1575, 0]
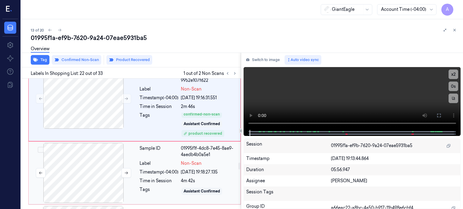
click at [95, 171] on div at bounding box center [83, 173] width 107 height 60
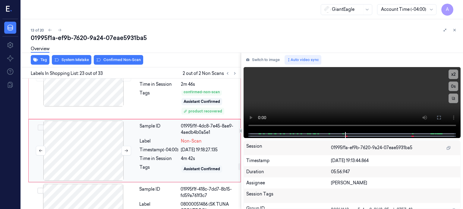
scroll to position [1601, 0]
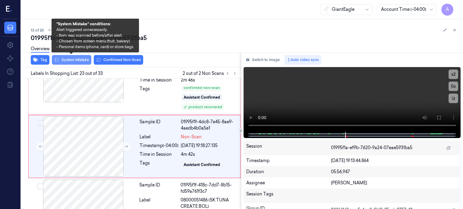
click at [71, 59] on button "System Mistake" at bounding box center [71, 60] width 39 height 10
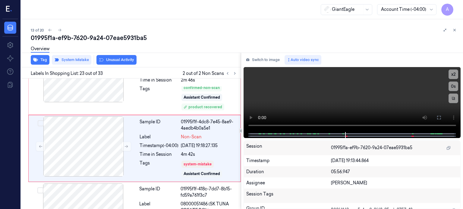
scroll to position [1603, 0]
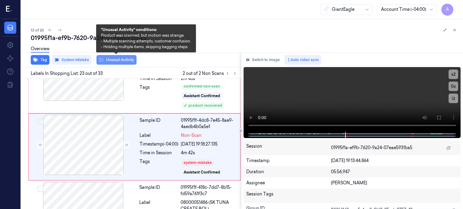
click at [113, 59] on button "Unusual Activity" at bounding box center [116, 60] width 40 height 10
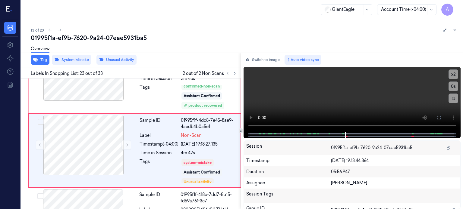
scroll to position [1606, 0]
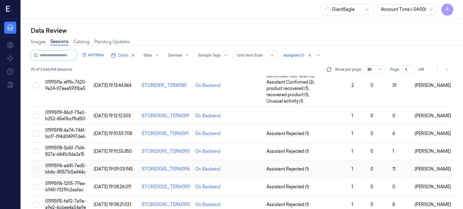
scroll to position [283, 0]
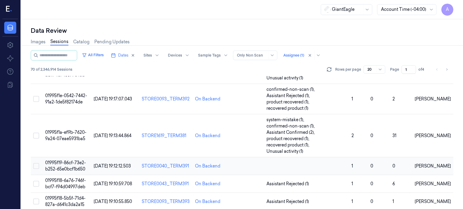
click at [71, 158] on td "01995f19-86cf-73e2-b252-65e0bcf1b650" at bounding box center [67, 167] width 49 height 18
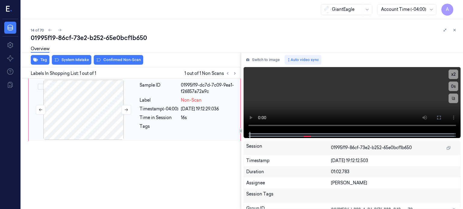
click at [87, 98] on div at bounding box center [83, 110] width 107 height 60
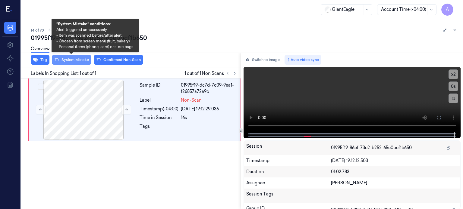
click at [71, 63] on button "System Mistake" at bounding box center [71, 60] width 39 height 10
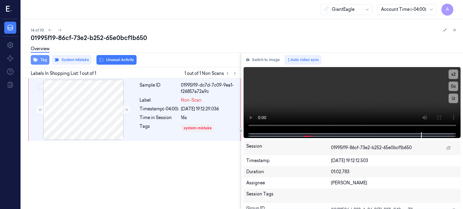
click at [43, 62] on button "Tag" at bounding box center [40, 60] width 19 height 10
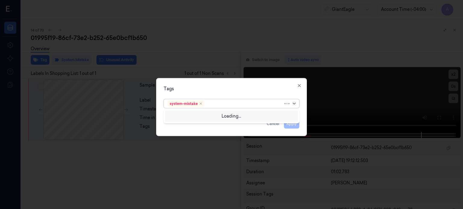
click at [293, 105] on icon at bounding box center [294, 103] width 5 height 5
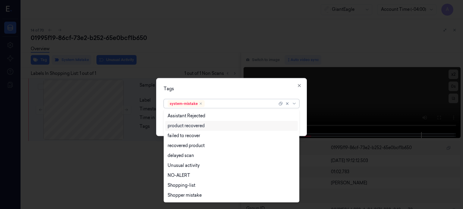
scroll to position [58, 0]
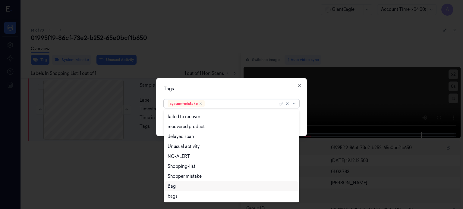
click at [175, 189] on div "Bag" at bounding box center [232, 187] width 128 height 6
click at [294, 103] on icon at bounding box center [294, 103] width 5 height 5
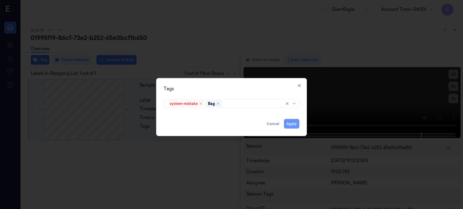
click at [297, 127] on button "Apply" at bounding box center [291, 124] width 15 height 10
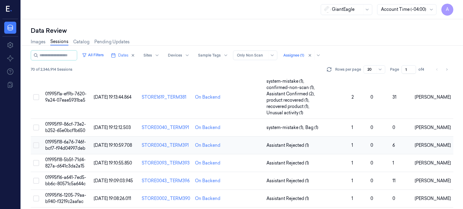
scroll to position [322, 0]
click at [65, 122] on span "01995f19-86cf-73e2-b252-65e0bcf1b650" at bounding box center [65, 128] width 41 height 12
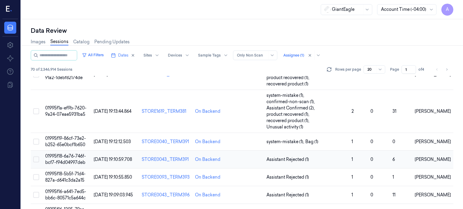
scroll to position [307, 0]
click at [54, 154] on span "01995f18-6a76-746f-bcf7-f94d04997deb" at bounding box center [65, 160] width 41 height 12
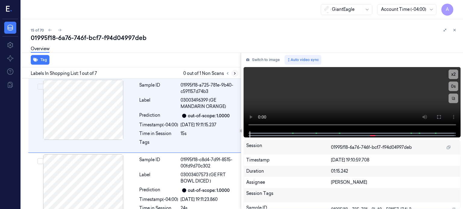
click at [234, 72] on icon at bounding box center [235, 73] width 4 height 4
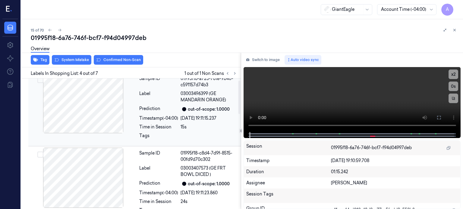
scroll to position [6, 0]
click at [102, 110] on div at bounding box center [83, 104] width 107 height 60
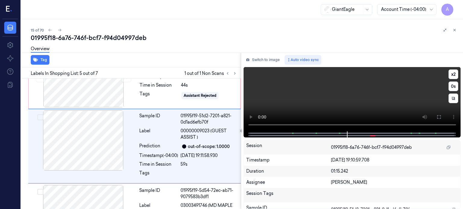
scroll to position [258, 0]
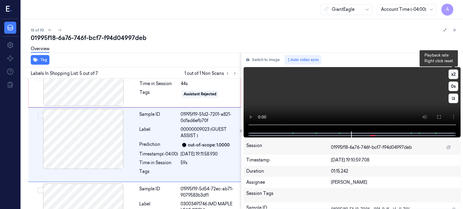
click at [453, 74] on button "x 2" at bounding box center [453, 75] width 10 height 10
click at [453, 74] on button "x 4" at bounding box center [453, 75] width 10 height 10
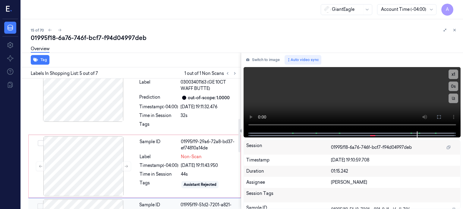
scroll to position [158, 0]
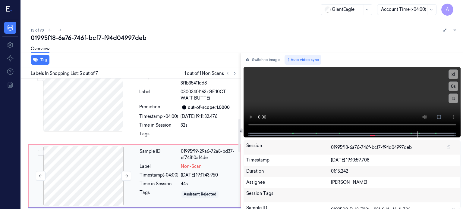
click at [83, 186] on div at bounding box center [83, 176] width 107 height 60
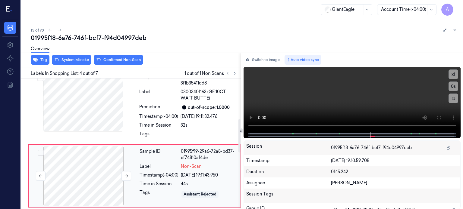
scroll to position [190, 0]
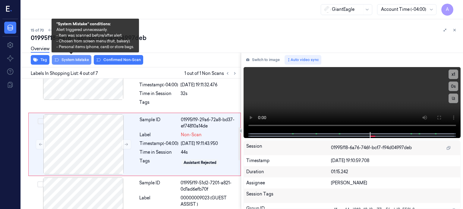
click at [74, 59] on button "System Mistake" at bounding box center [71, 60] width 39 height 10
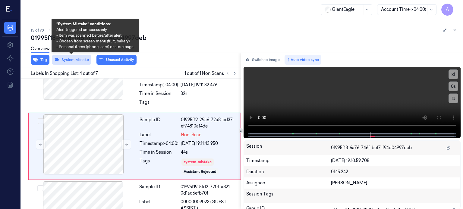
scroll to position [191, 0]
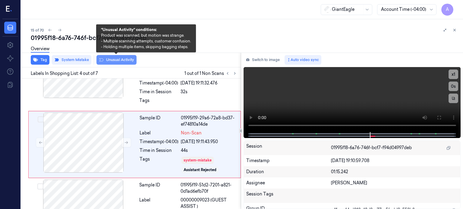
click at [122, 61] on button "Unusual Activity" at bounding box center [116, 60] width 40 height 10
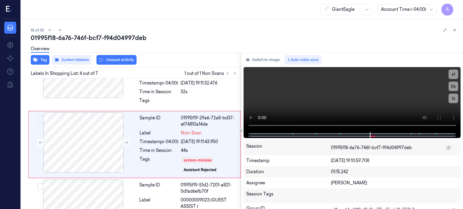
scroll to position [195, 0]
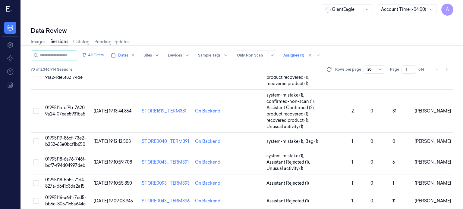
scroll to position [334, 0]
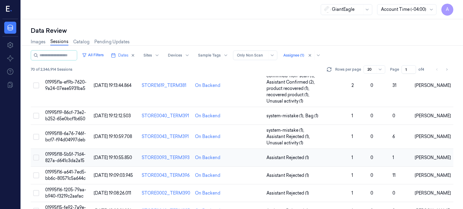
click at [64, 152] on span "01995f18-5b5f-71d4-827a-d641c3da2a15" at bounding box center [65, 158] width 40 height 12
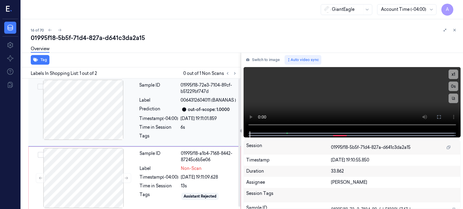
click at [94, 107] on div at bounding box center [83, 110] width 107 height 60
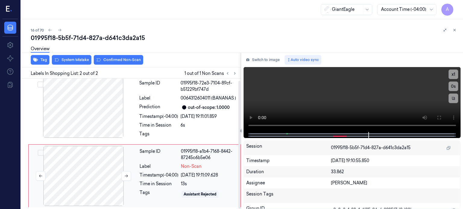
click at [95, 175] on div at bounding box center [83, 176] width 107 height 60
drag, startPoint x: 118, startPoint y: 123, endPoint x: 95, endPoint y: 101, distance: 31.8
drag, startPoint x: 95, startPoint y: 101, endPoint x: 75, endPoint y: 59, distance: 46.4
click at [75, 59] on button "System Mistake" at bounding box center [71, 60] width 39 height 10
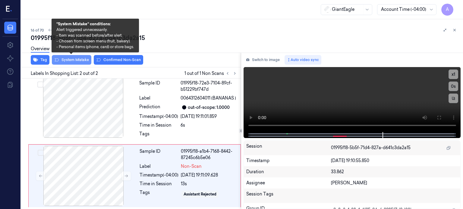
click at [82, 60] on button "System Mistake" at bounding box center [71, 60] width 39 height 10
click at [73, 60] on button "System Mistake" at bounding box center [71, 60] width 39 height 10
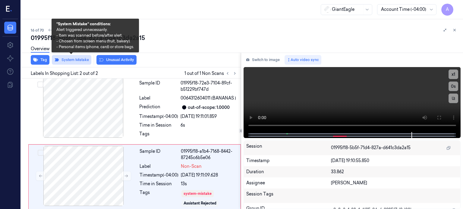
scroll to position [6, 0]
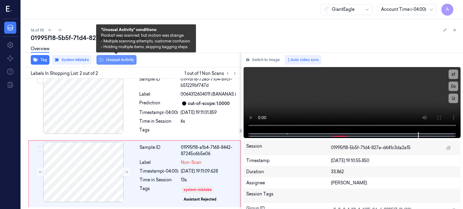
click at [111, 60] on button "Unusual Activity" at bounding box center [116, 60] width 40 height 10
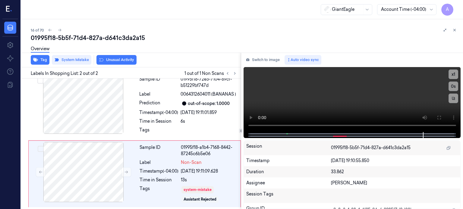
scroll to position [13, 0]
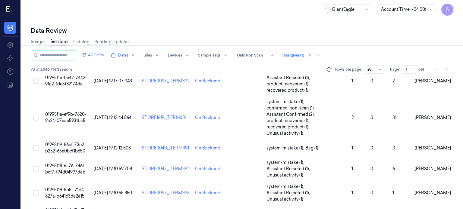
scroll to position [334, 0]
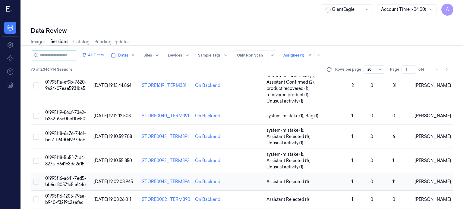
click at [72, 176] on span "01995f16-a641-7ed5-bb6c-80571c5a644c" at bounding box center [65, 182] width 41 height 12
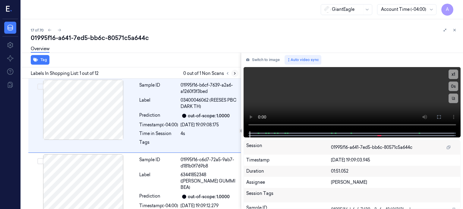
click at [233, 74] on icon at bounding box center [235, 73] width 4 height 4
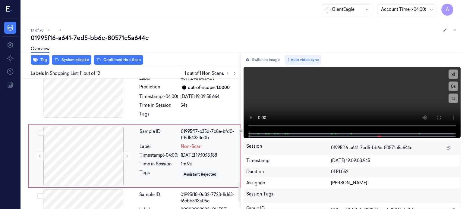
scroll to position [706, 0]
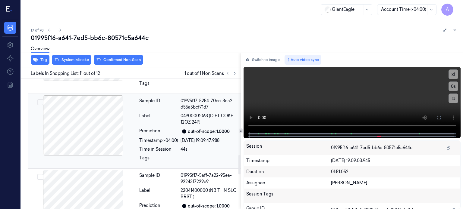
click at [87, 123] on div at bounding box center [83, 126] width 107 height 60
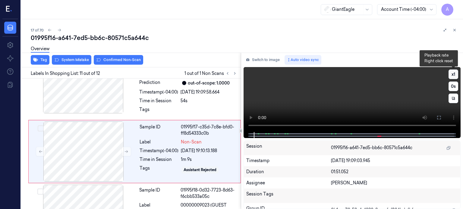
click at [454, 76] on button "x 1" at bounding box center [453, 75] width 10 height 10
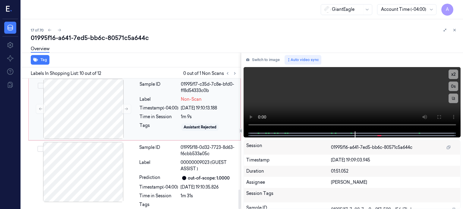
scroll to position [698, 0]
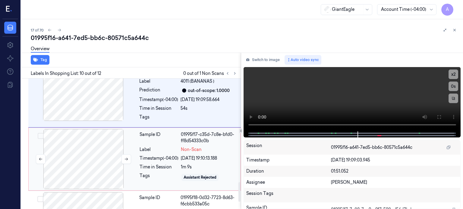
click at [87, 165] on div at bounding box center [83, 159] width 107 height 60
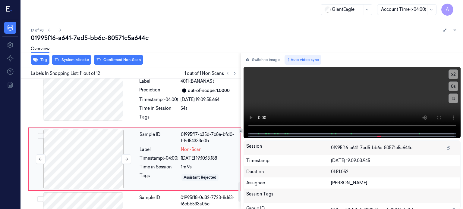
scroll to position [706, 0]
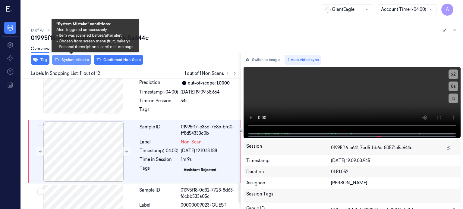
click at [74, 58] on button "System Mistake" at bounding box center [71, 60] width 39 height 10
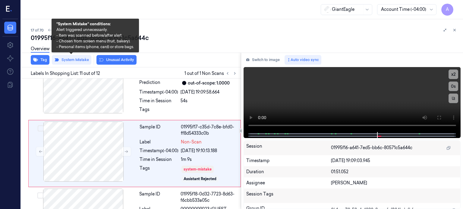
scroll to position [708, 0]
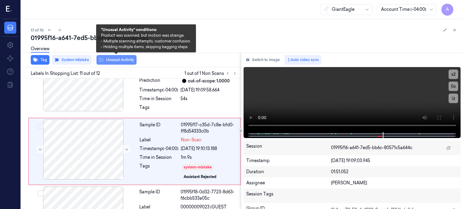
click at [117, 60] on button "Unusual Activity" at bounding box center [116, 60] width 40 height 10
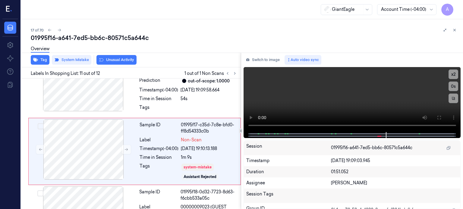
scroll to position [711, 0]
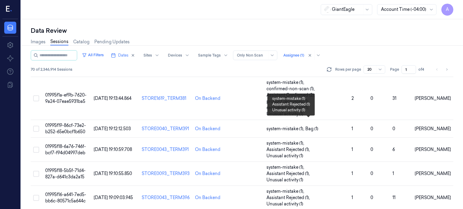
scroll to position [334, 0]
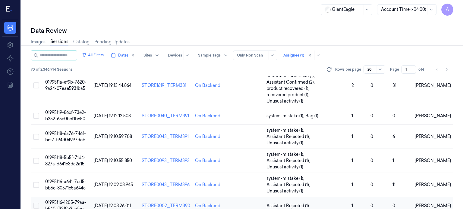
click at [68, 200] on span "01995f16-1205-79aa-b940-f3219c2aafac" at bounding box center [65, 206] width 41 height 12
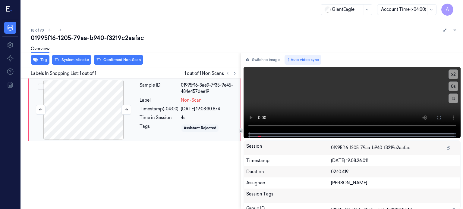
click at [88, 109] on div at bounding box center [83, 110] width 107 height 60
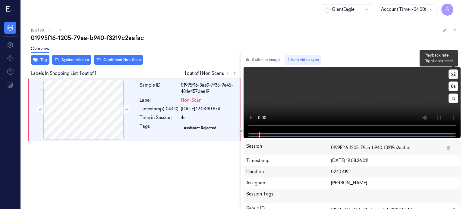
click at [455, 75] on button "x 2" at bounding box center [453, 75] width 10 height 10
click at [455, 75] on button "x 4" at bounding box center [453, 75] width 10 height 10
click at [453, 77] on button "x 1" at bounding box center [453, 75] width 10 height 10
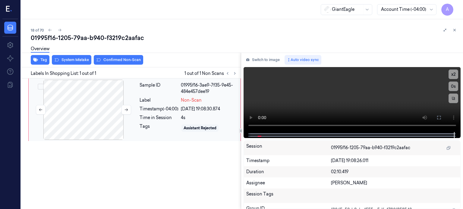
click at [94, 114] on div at bounding box center [83, 110] width 107 height 60
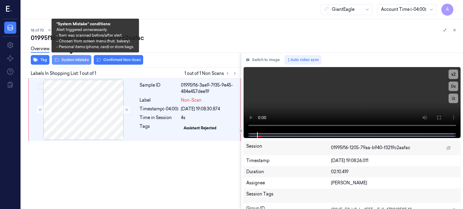
click at [77, 58] on button "System Mistake" at bounding box center [71, 60] width 39 height 10
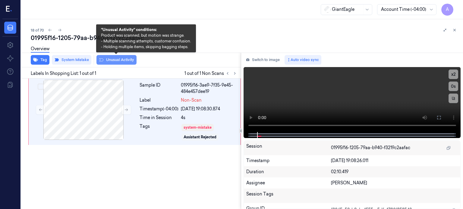
click at [119, 61] on button "Unusual Activity" at bounding box center [116, 60] width 40 height 10
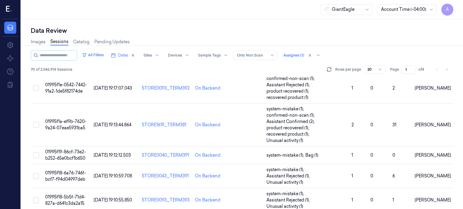
scroll to position [334, 0]
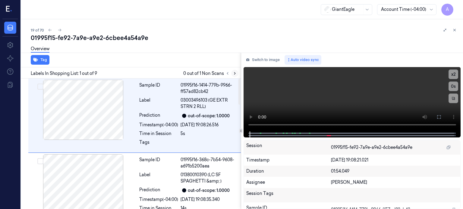
click at [234, 72] on icon at bounding box center [235, 73] width 4 height 4
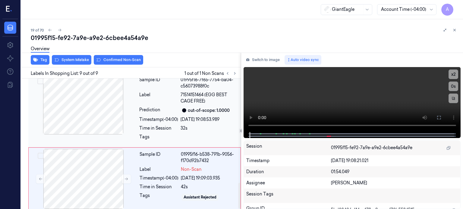
scroll to position [531, 0]
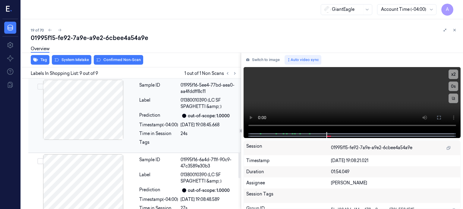
click at [92, 107] on div at bounding box center [83, 110] width 107 height 60
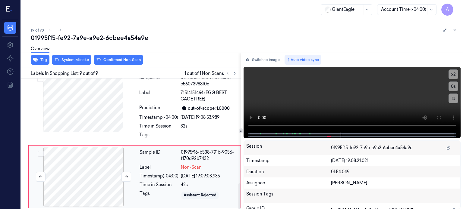
click at [98, 175] on div at bounding box center [83, 177] width 107 height 60
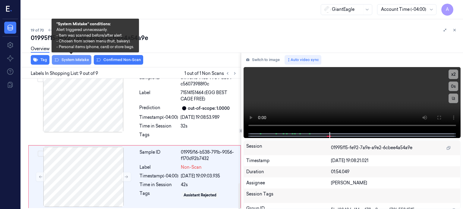
click at [75, 59] on button "System Mistake" at bounding box center [71, 60] width 39 height 10
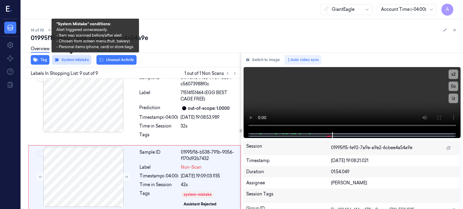
scroll to position [534, 0]
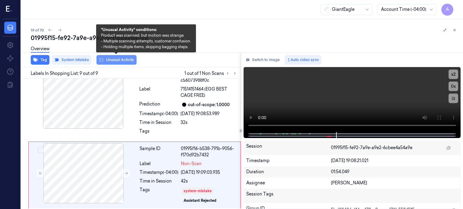
click at [119, 59] on button "Unusual Activity" at bounding box center [116, 60] width 40 height 10
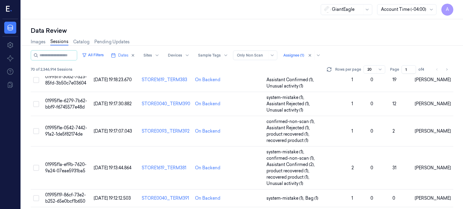
scroll to position [334, 0]
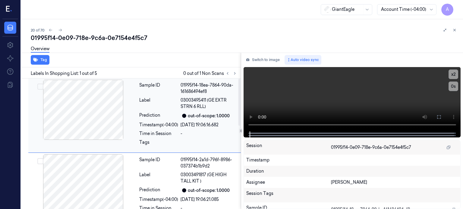
click at [80, 101] on div at bounding box center [83, 110] width 107 height 60
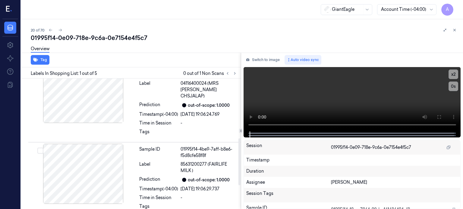
scroll to position [232, 0]
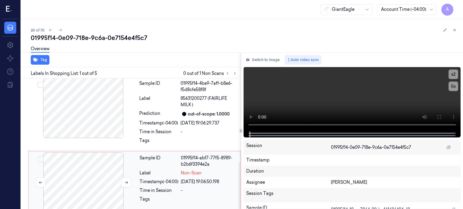
click at [93, 173] on div at bounding box center [83, 183] width 107 height 60
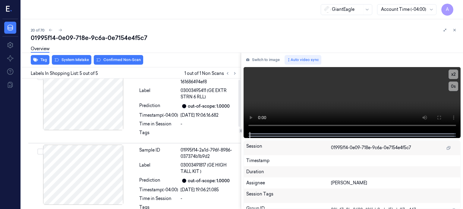
scroll to position [0, 0]
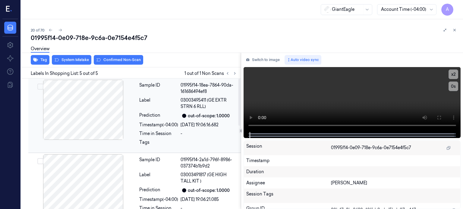
click at [89, 118] on div at bounding box center [83, 110] width 107 height 60
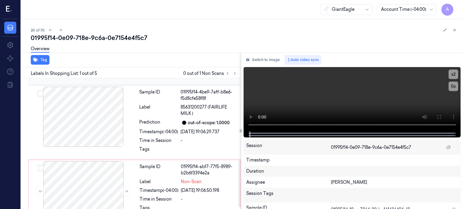
scroll to position [232, 0]
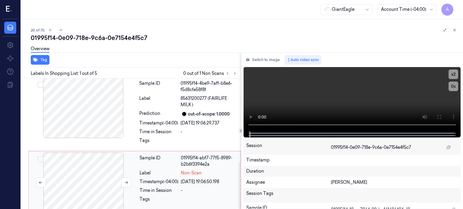
click at [90, 177] on div at bounding box center [83, 183] width 107 height 60
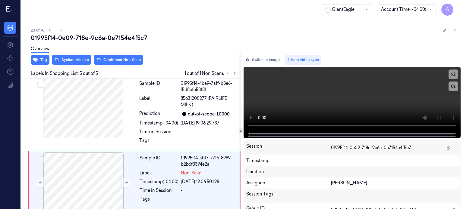
click at [73, 56] on div "Overview" at bounding box center [244, 49] width 427 height 15
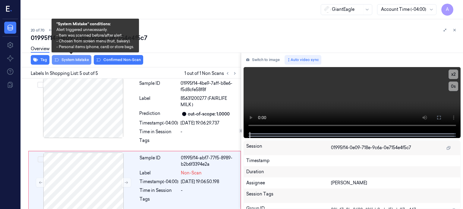
click at [72, 60] on button "System Mistake" at bounding box center [71, 60] width 39 height 10
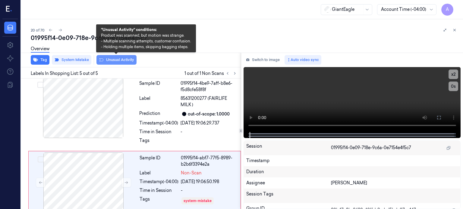
click at [122, 59] on button "Unusual Activity" at bounding box center [116, 60] width 40 height 10
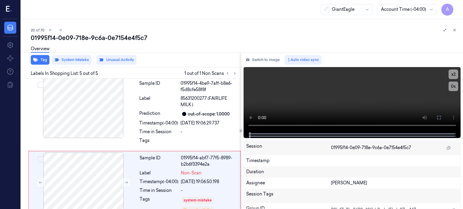
scroll to position [236, 0]
